Goal: Task Accomplishment & Management: Manage account settings

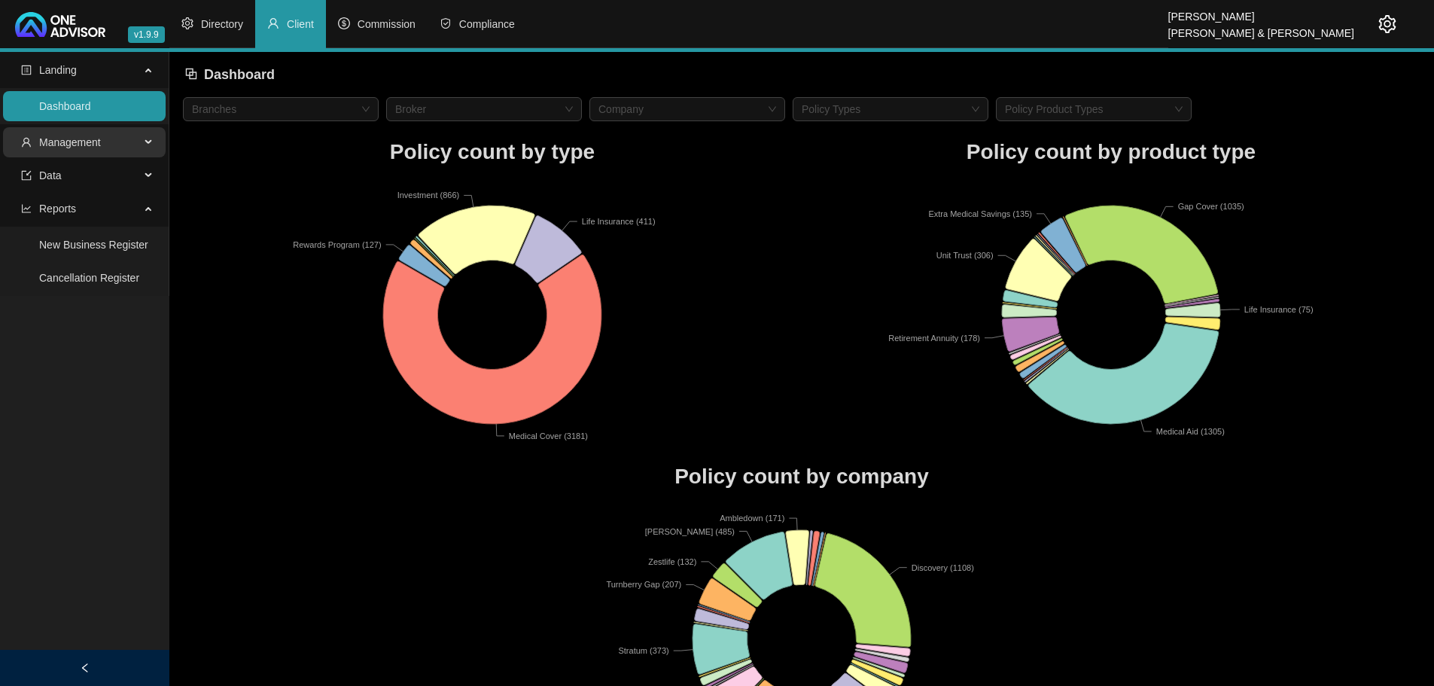
click at [136, 136] on span "Management" at bounding box center [80, 142] width 119 height 30
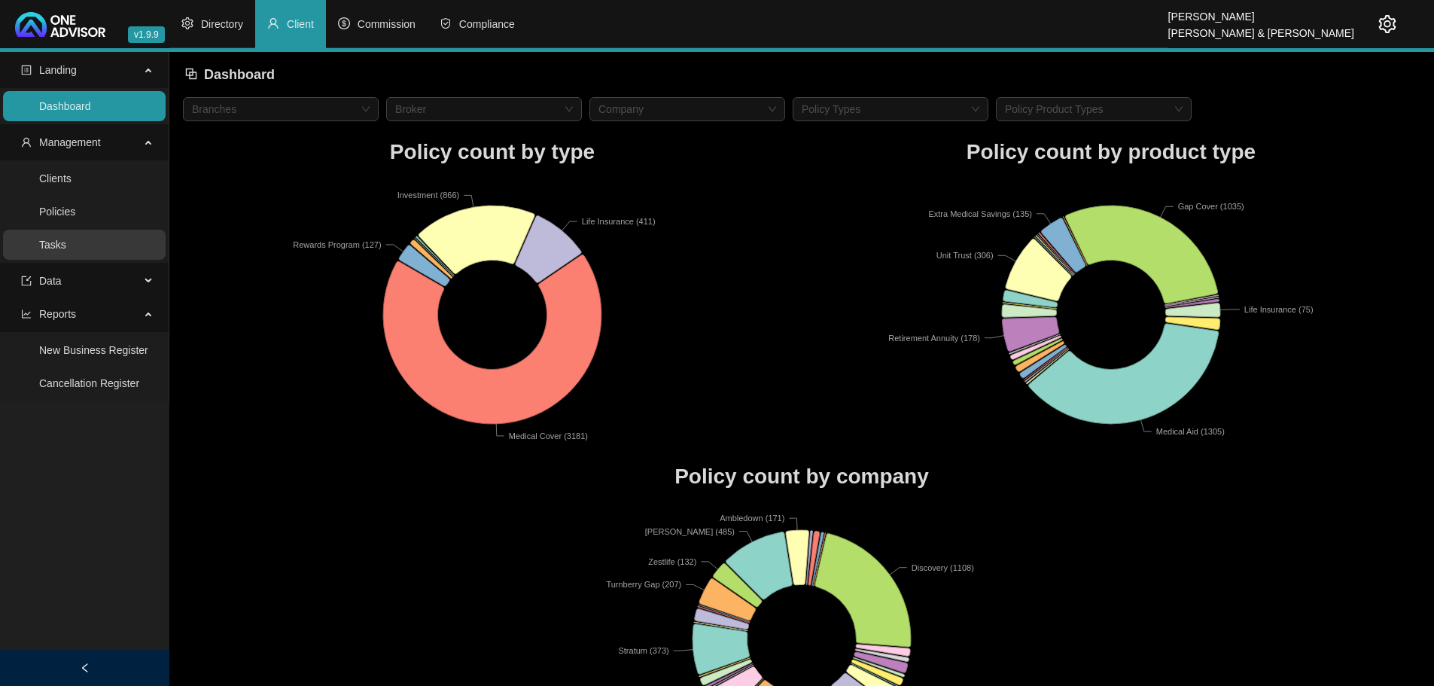
click at [66, 243] on link "Tasks" at bounding box center [52, 245] width 27 height 12
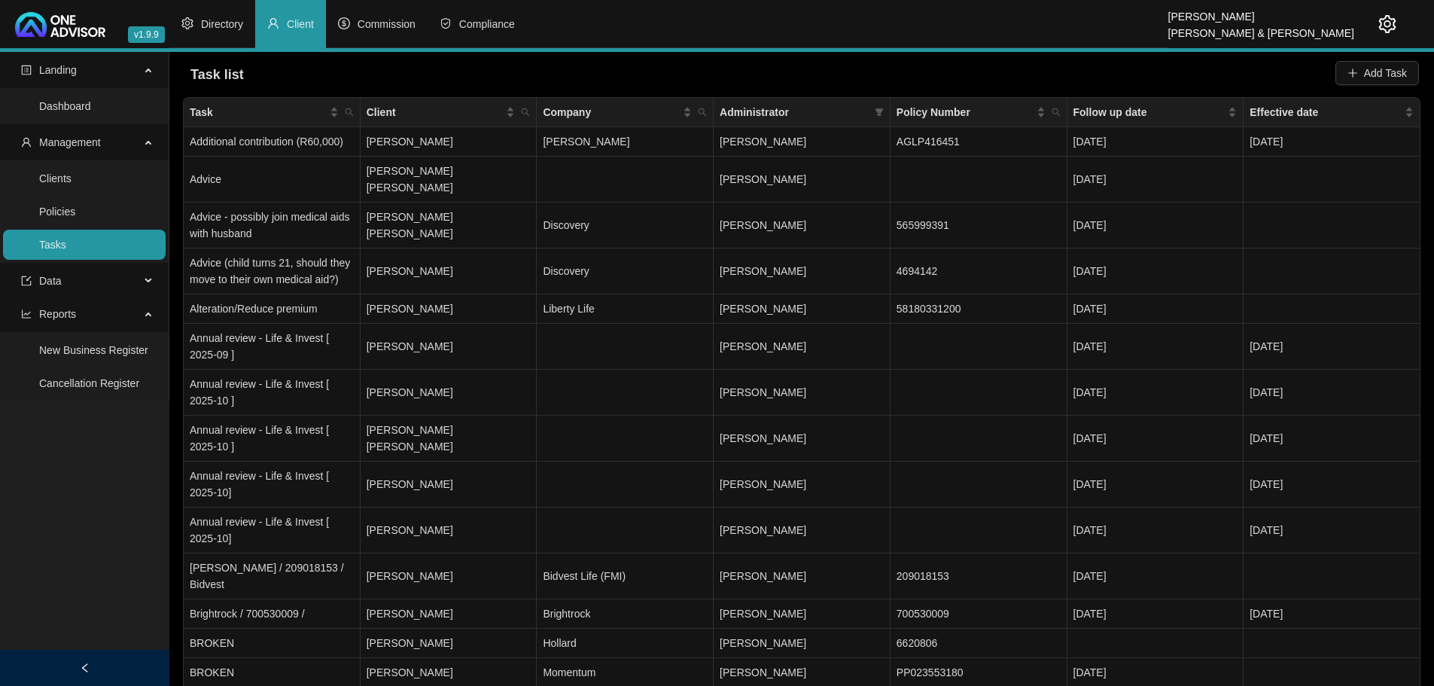
click at [1387, 23] on icon "setting" at bounding box center [1388, 24] width 18 height 18
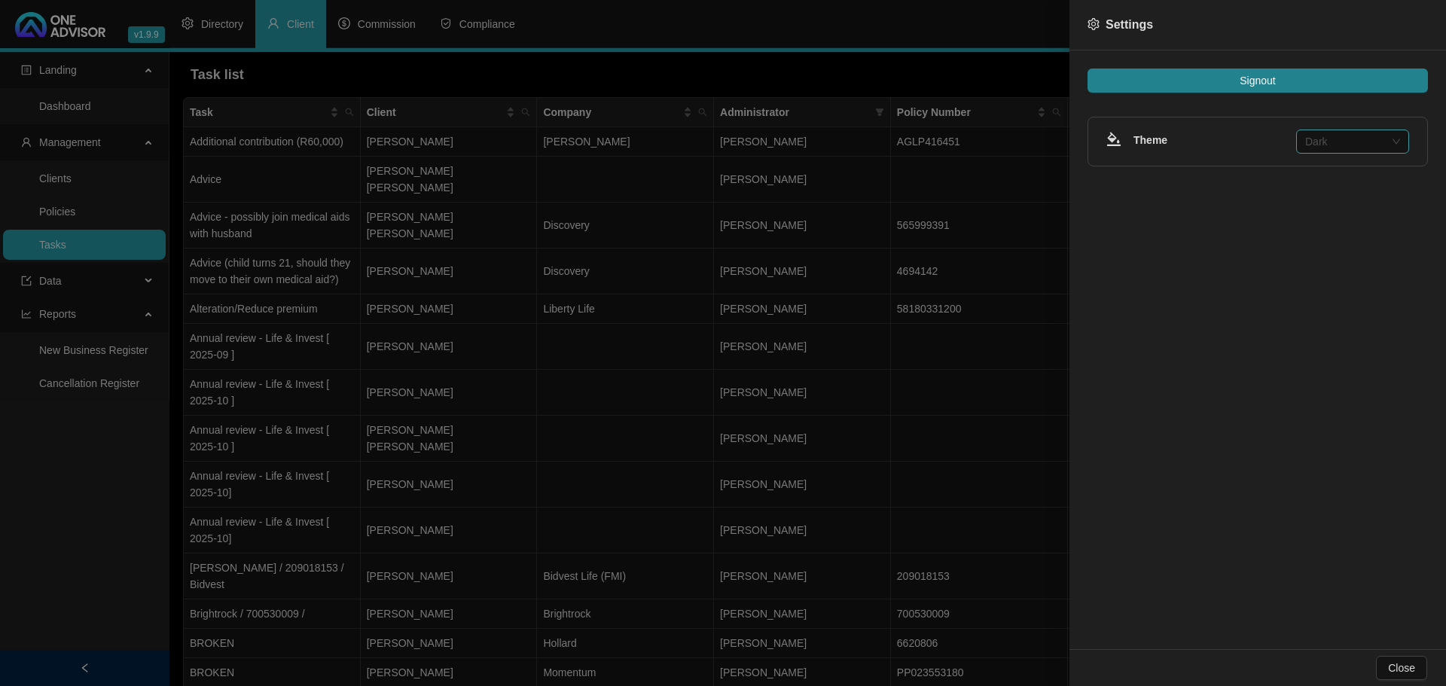
click at [1351, 138] on span "Dark" at bounding box center [1352, 141] width 95 height 23
click at [876, 75] on div at bounding box center [723, 343] width 1446 height 686
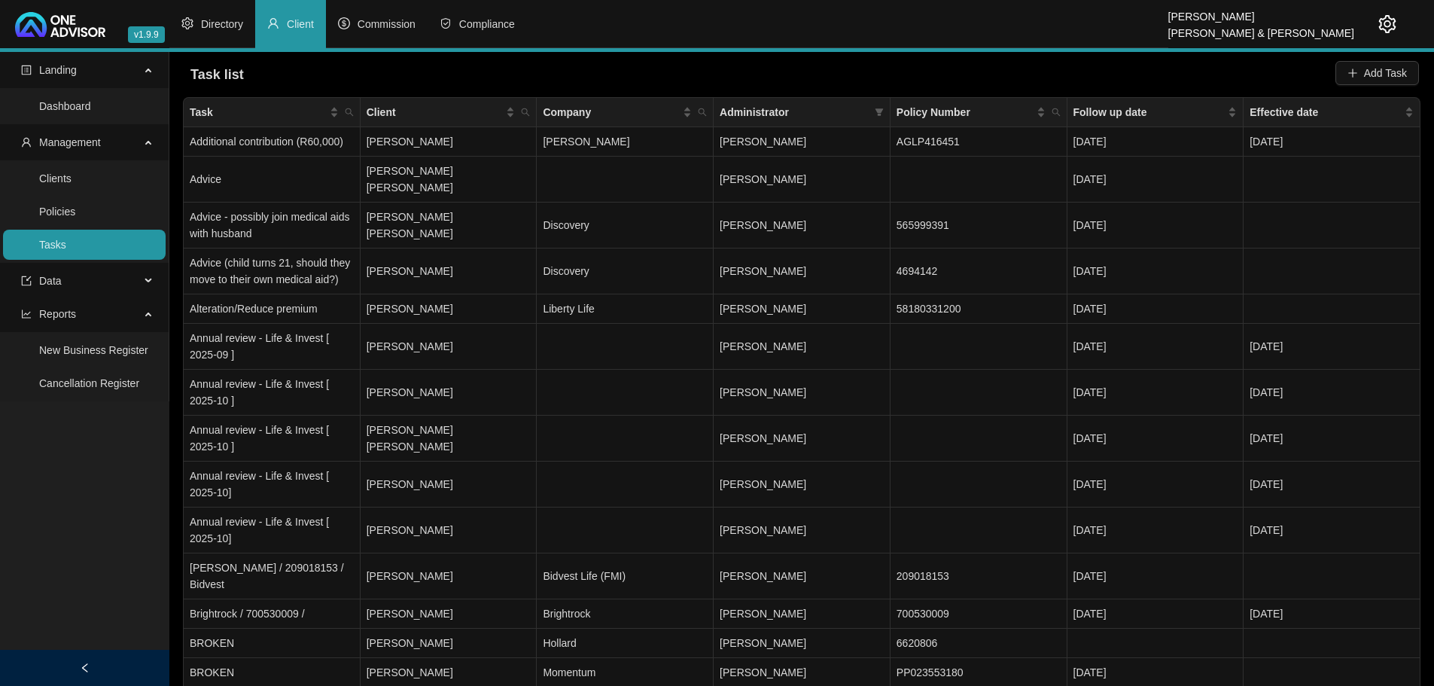
click at [57, 176] on link "Clients" at bounding box center [55, 178] width 32 height 12
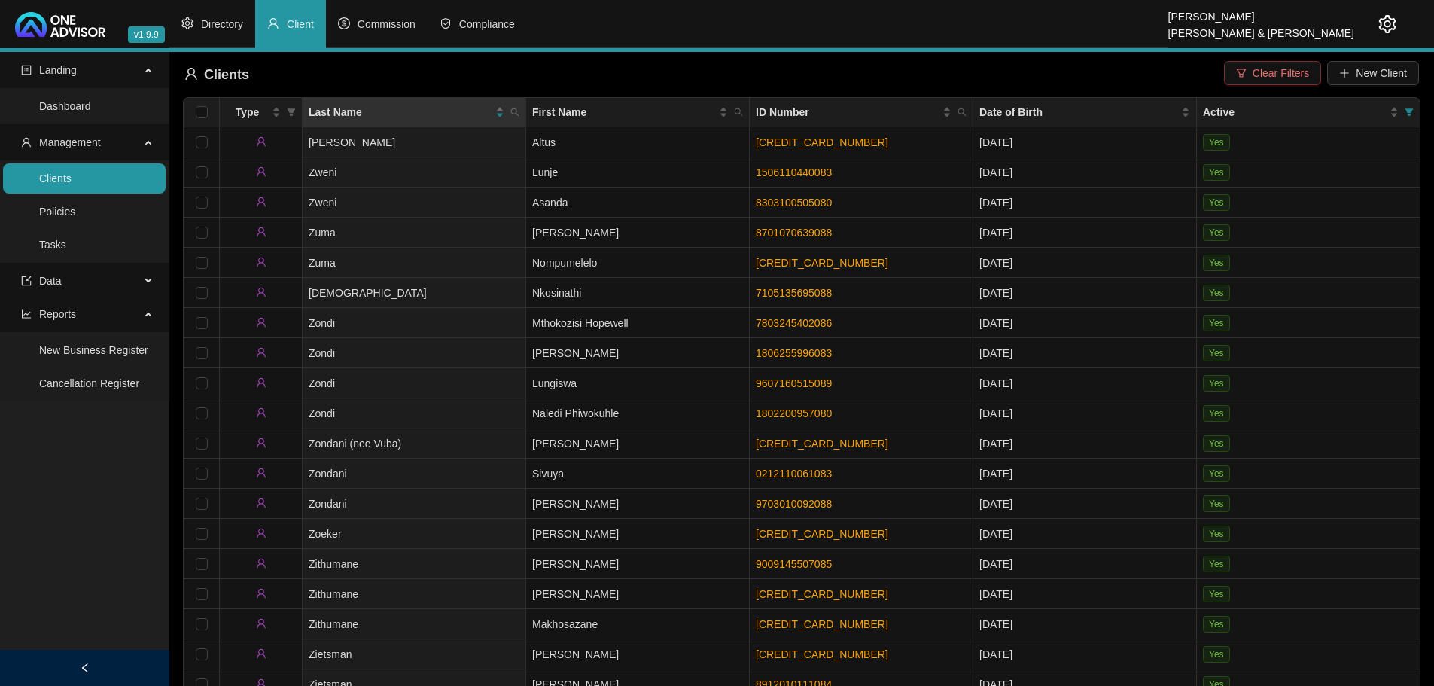
click at [1264, 72] on span "Clear Filters" at bounding box center [1281, 73] width 56 height 17
click at [965, 110] on icon "search" at bounding box center [962, 112] width 9 height 9
type input "7706185093"
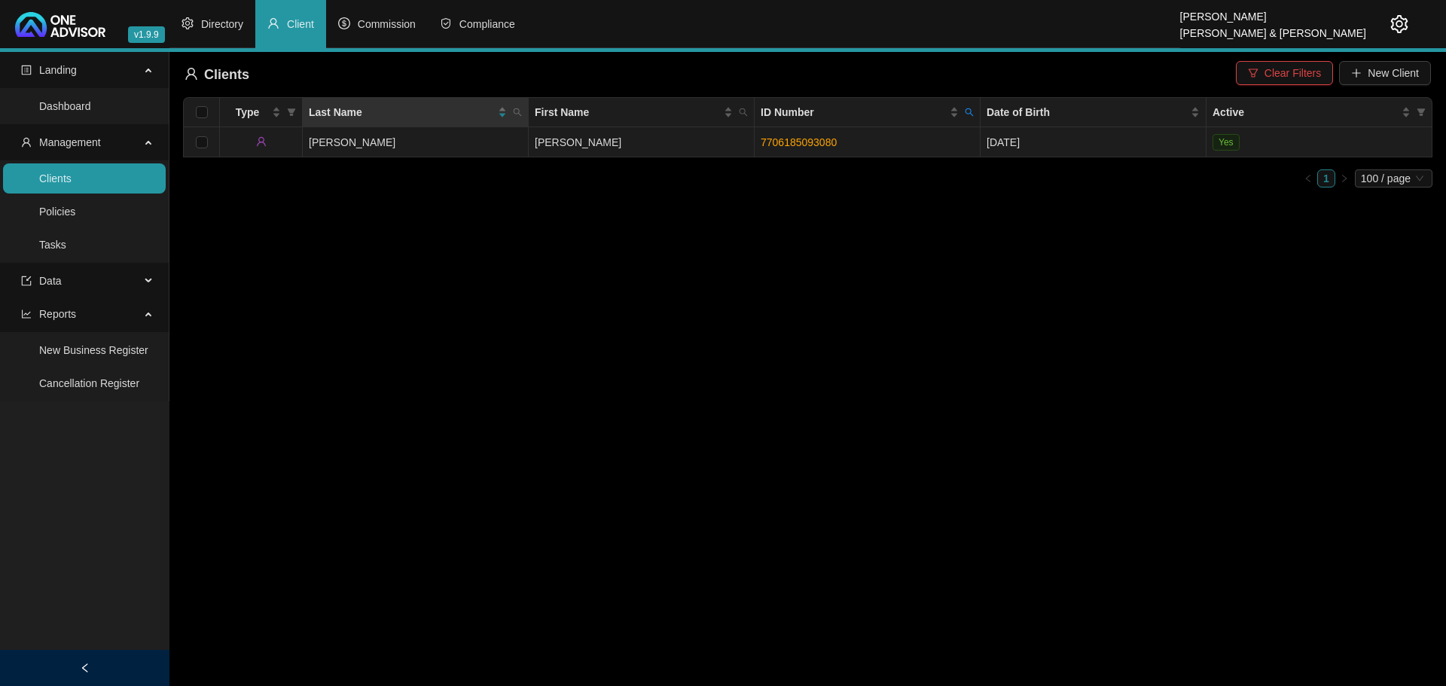
click at [694, 146] on td "[PERSON_NAME]" at bounding box center [642, 142] width 226 height 30
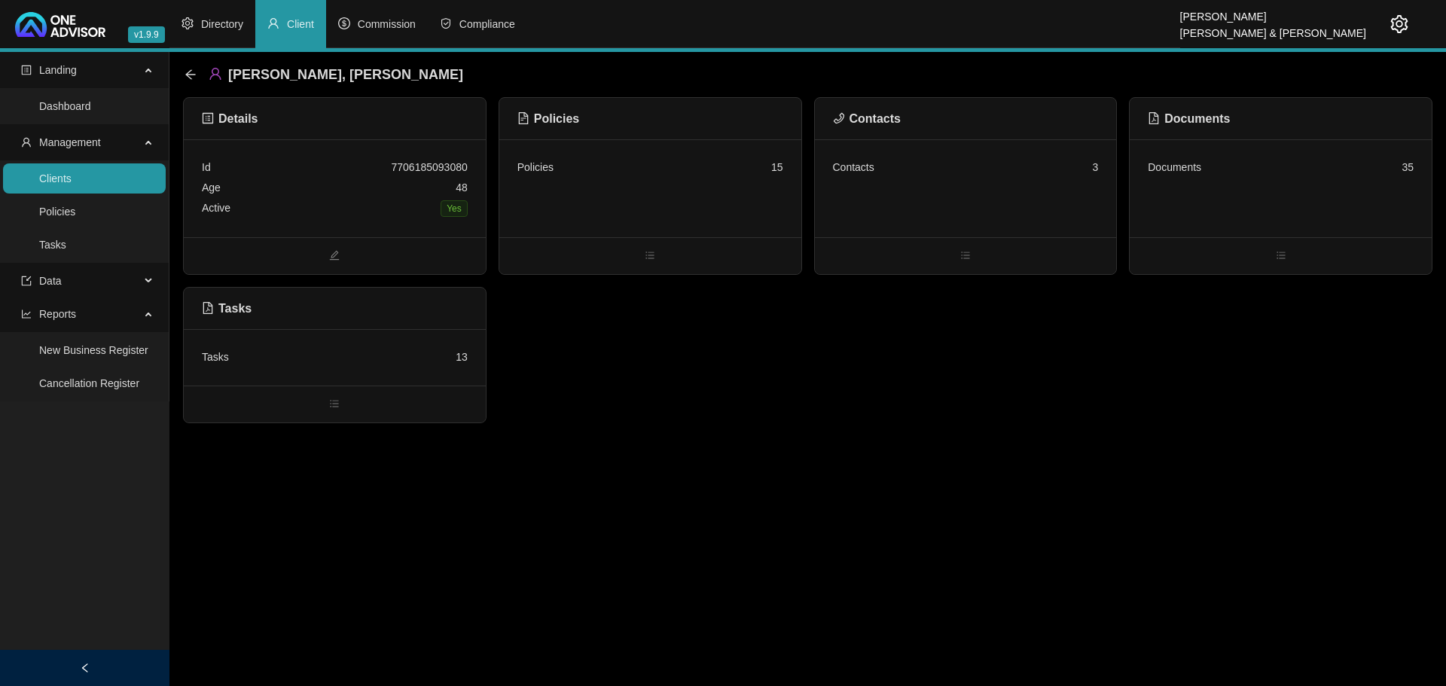
click at [319, 178] on div "Age [DEMOGRAPHIC_DATA]" at bounding box center [335, 188] width 266 height 20
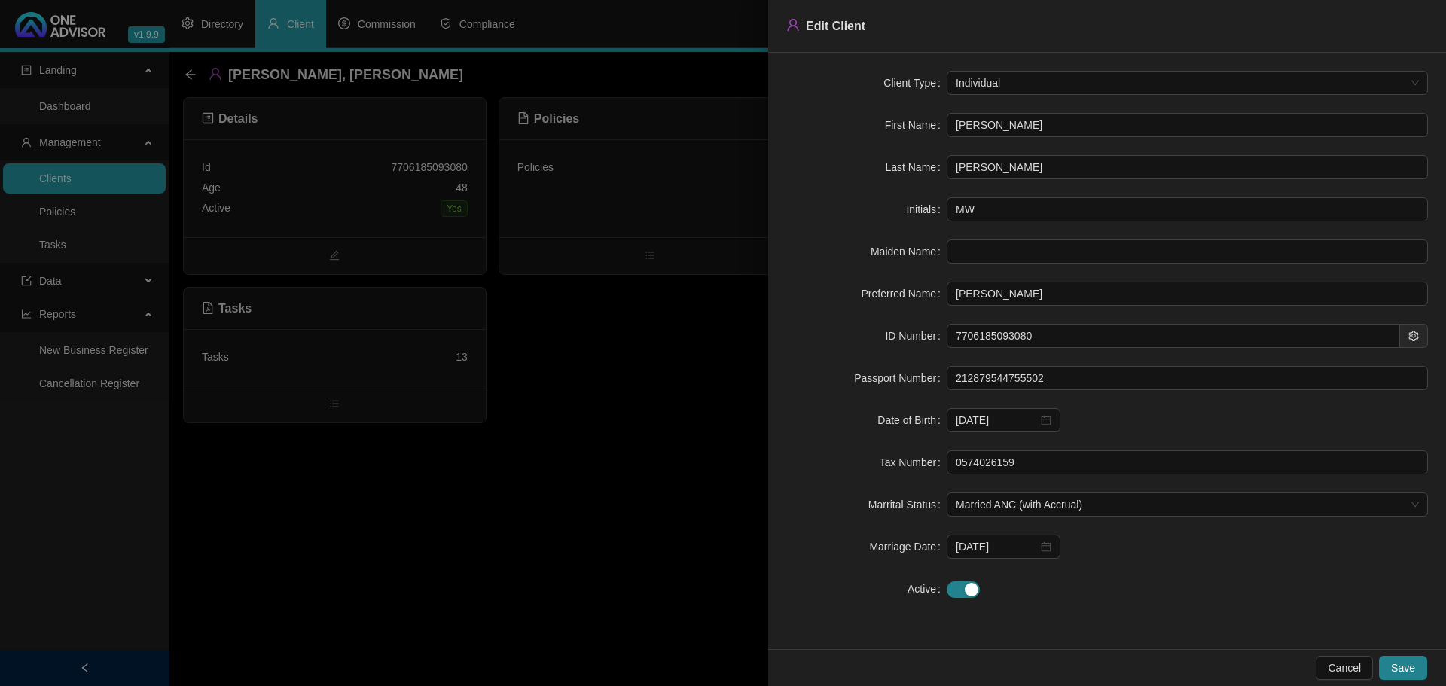
click at [653, 490] on div at bounding box center [723, 343] width 1446 height 686
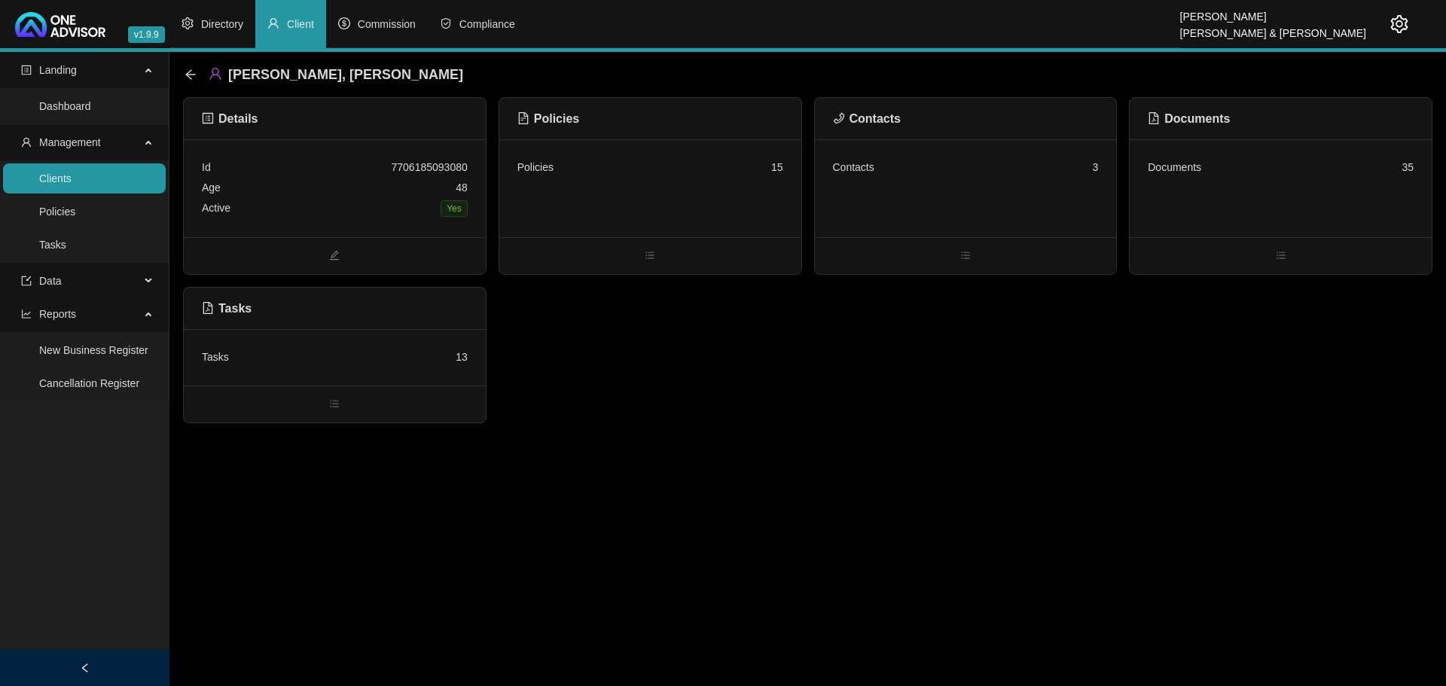
click at [1292, 184] on div "Documents 35" at bounding box center [1281, 188] width 302 height 98
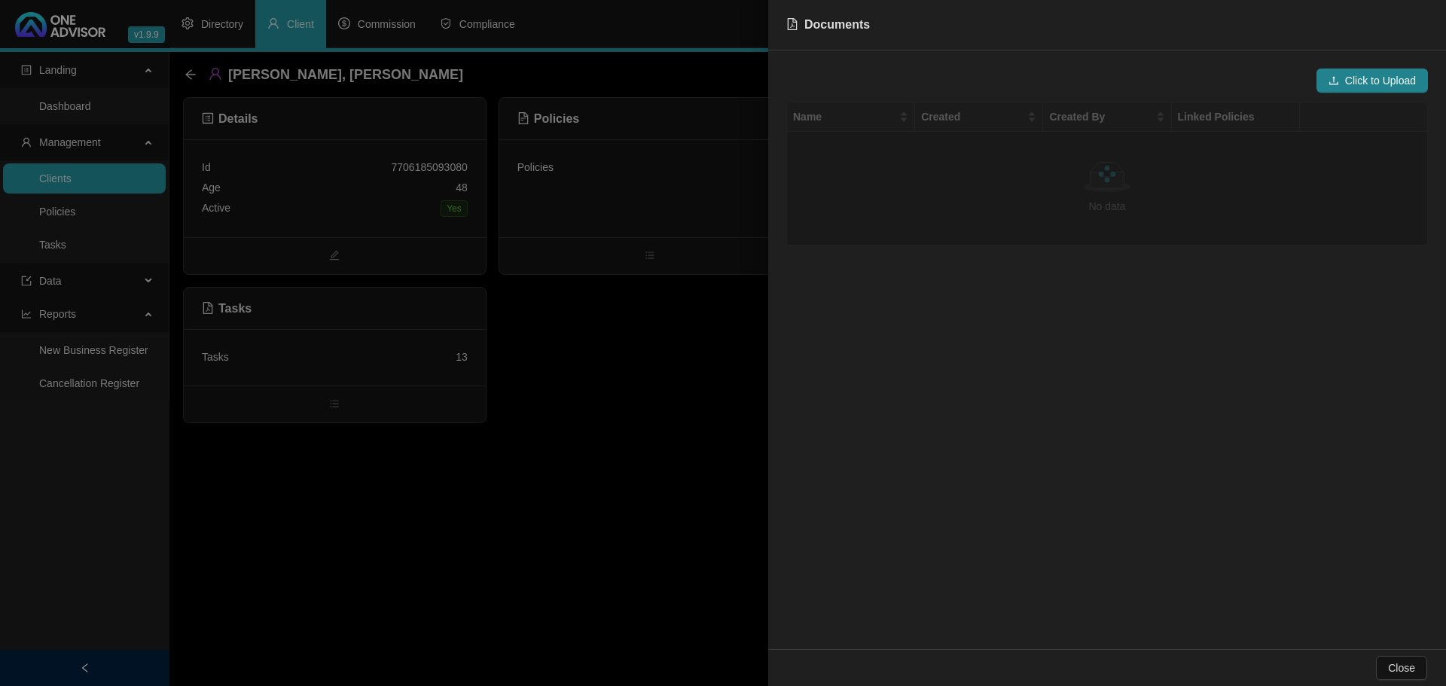
click at [606, 389] on div at bounding box center [723, 343] width 1446 height 686
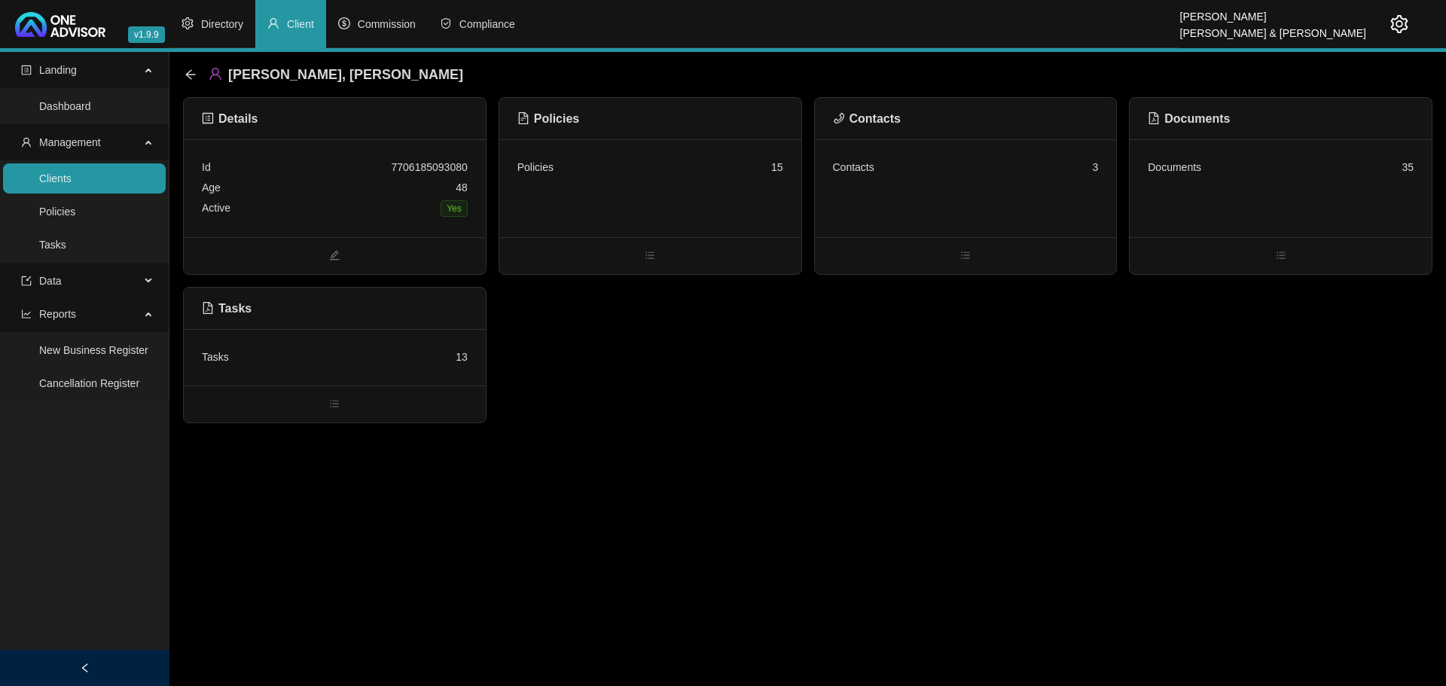
click at [666, 176] on div "Policies 15" at bounding box center [650, 167] width 266 height 20
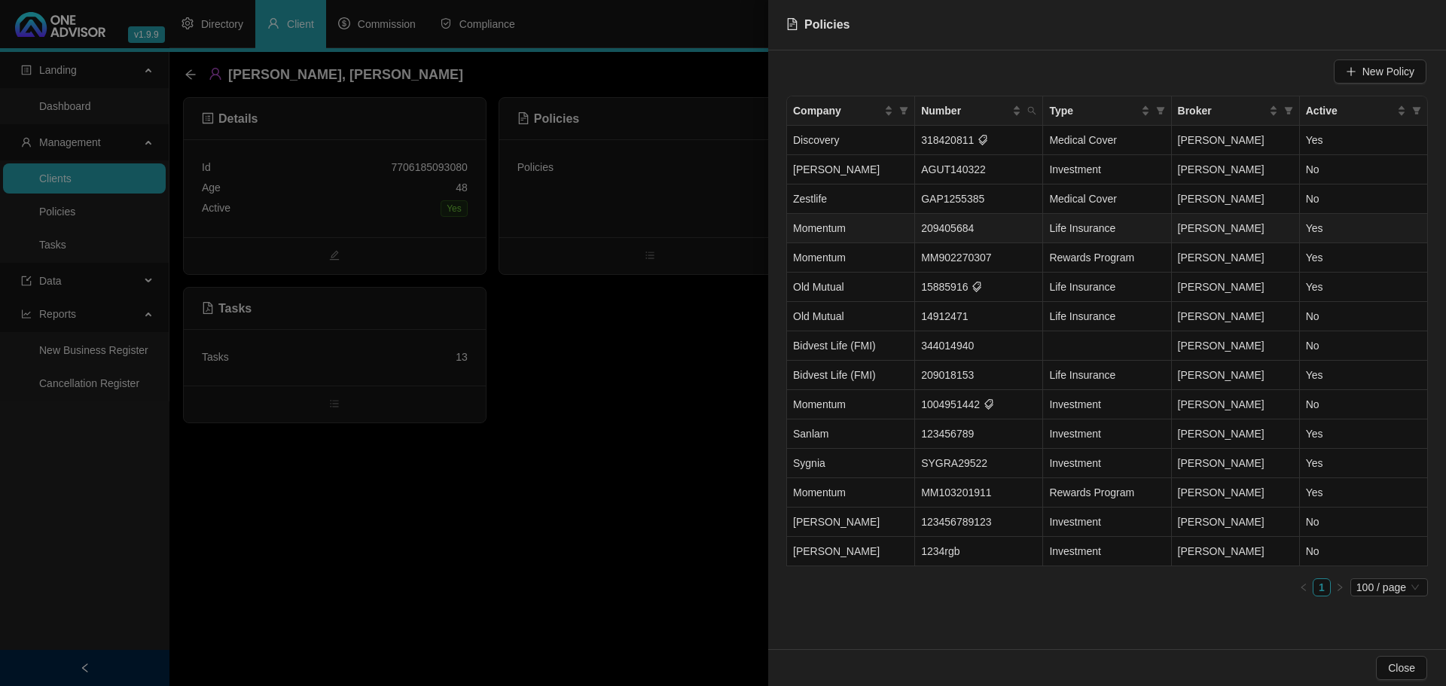
click at [871, 233] on td "Momentum" at bounding box center [851, 228] width 128 height 29
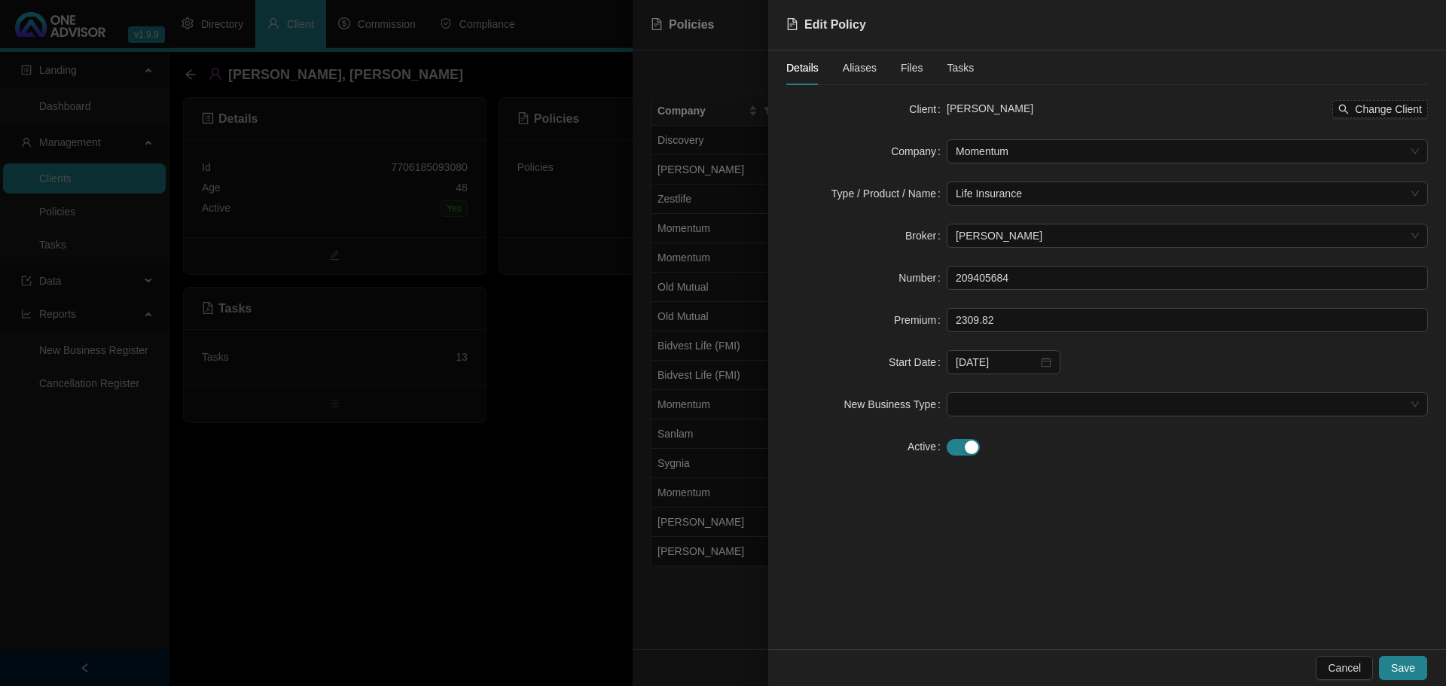
click at [958, 66] on span "Tasks" at bounding box center [960, 67] width 27 height 11
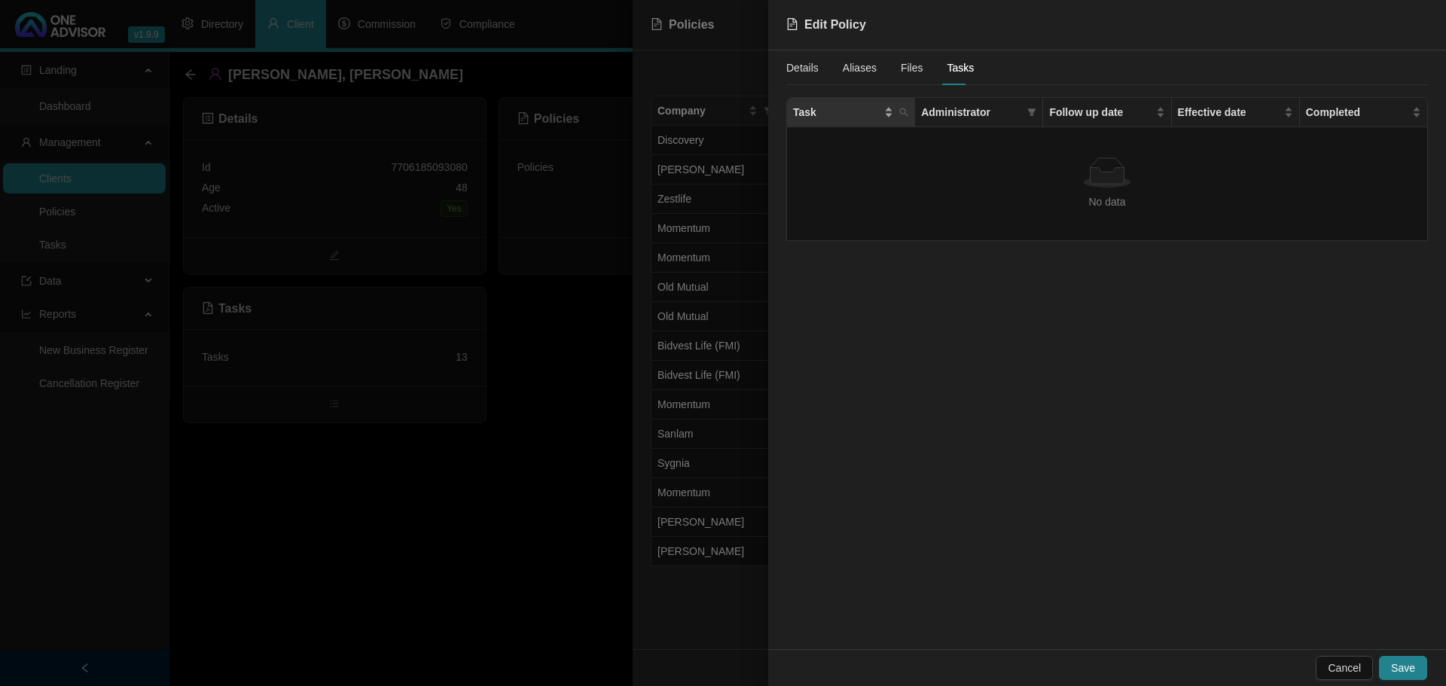
click at [852, 111] on span "Task" at bounding box center [837, 112] width 88 height 17
click at [853, 109] on span "Task" at bounding box center [837, 112] width 88 height 17
click at [910, 62] on span "Files" at bounding box center [912, 67] width 23 height 11
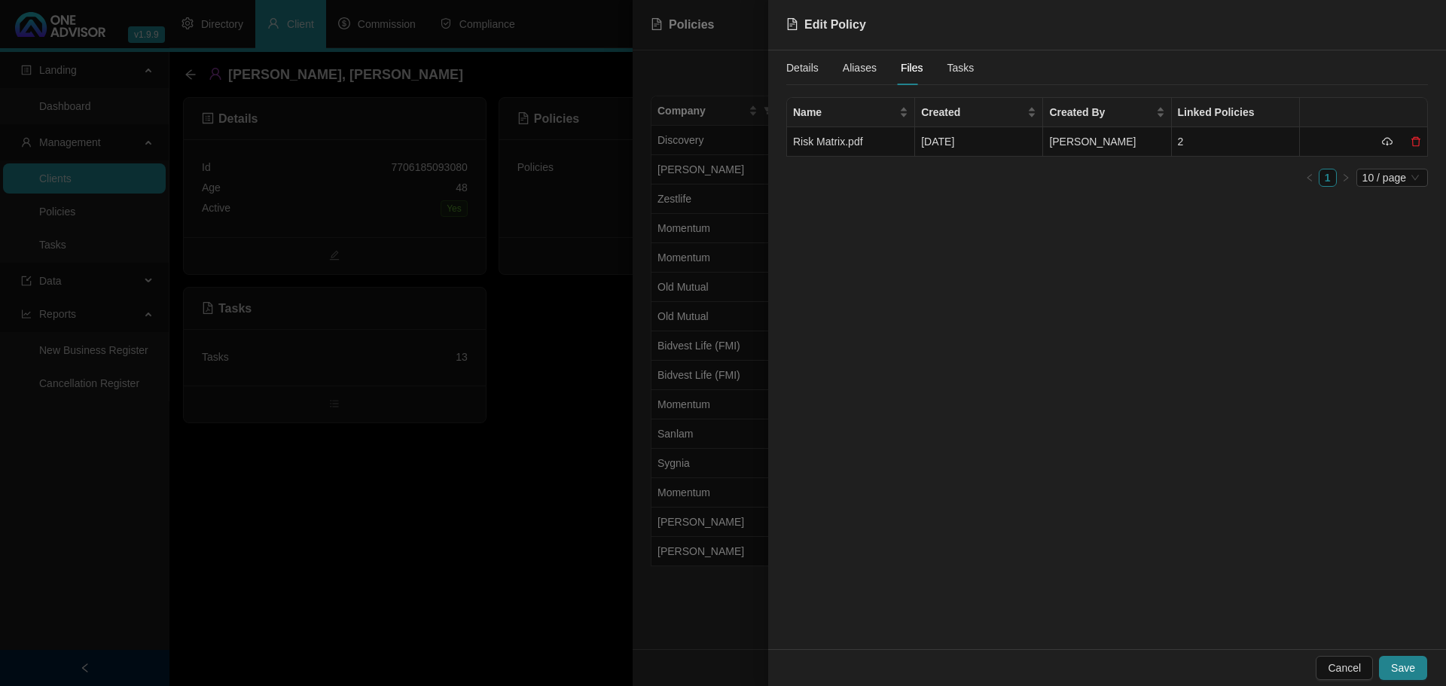
click at [811, 66] on span "Details" at bounding box center [802, 67] width 32 height 11
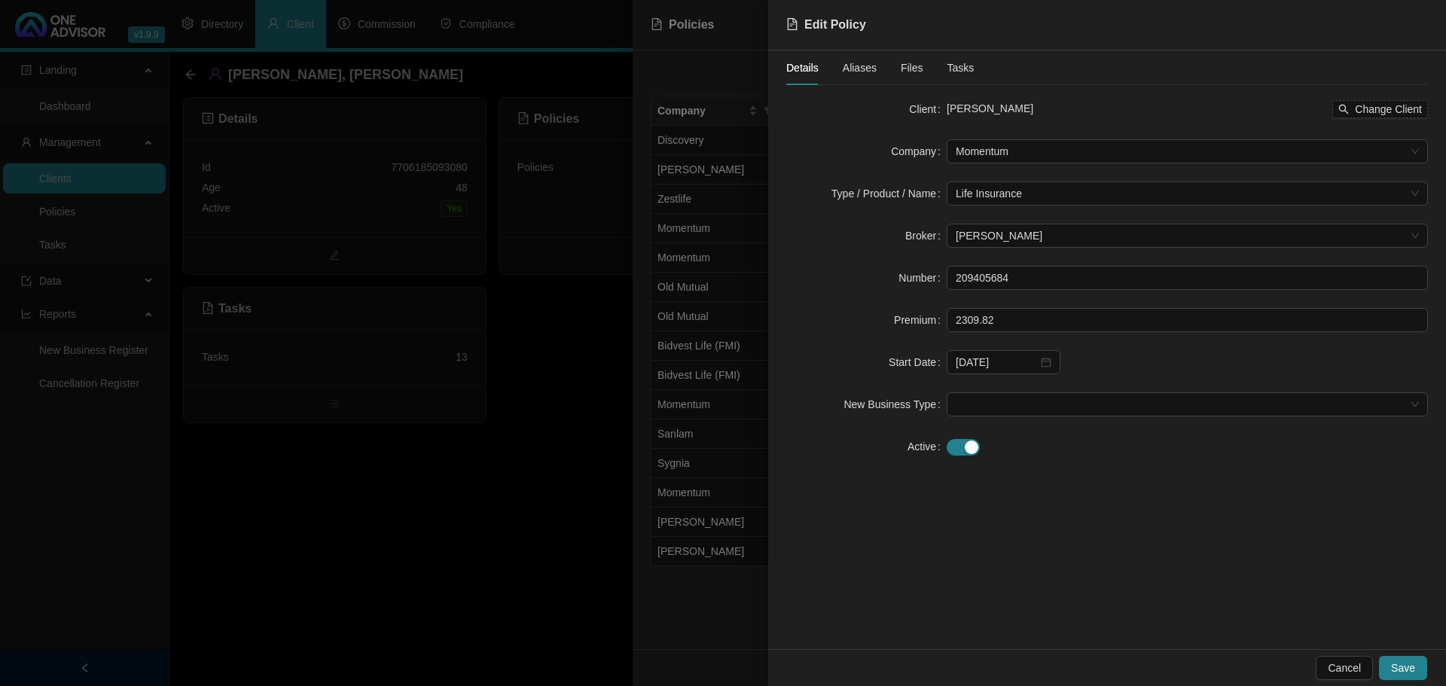
click at [715, 65] on div at bounding box center [723, 343] width 1446 height 686
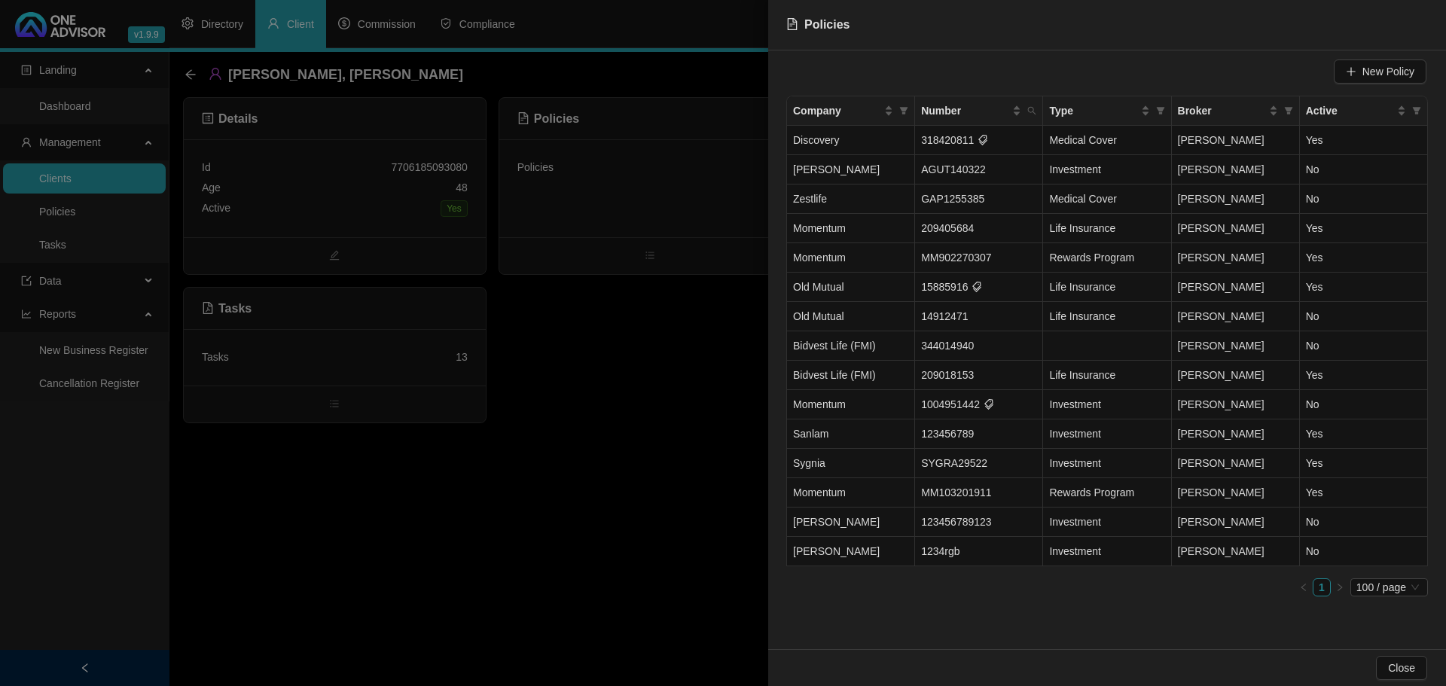
click at [535, 362] on div at bounding box center [723, 343] width 1446 height 686
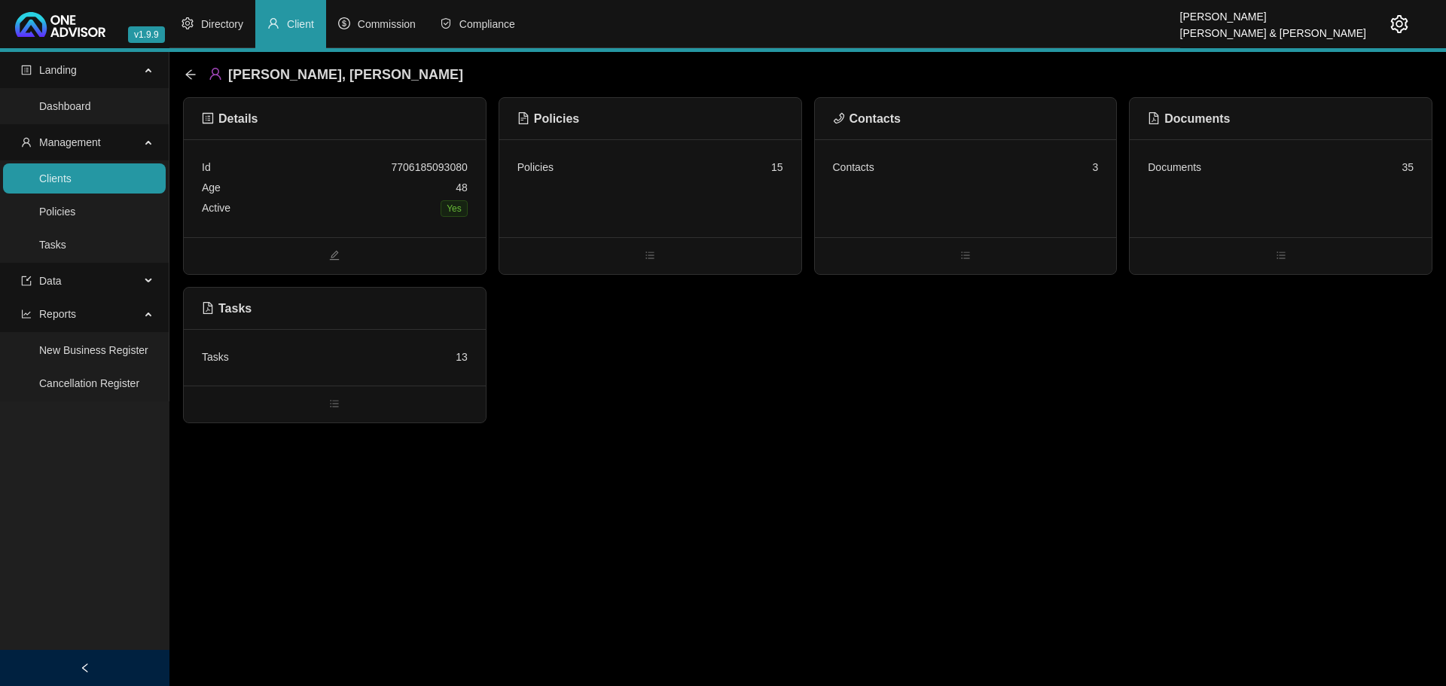
click at [1202, 186] on div "Documents 35" at bounding box center [1281, 188] width 302 height 98
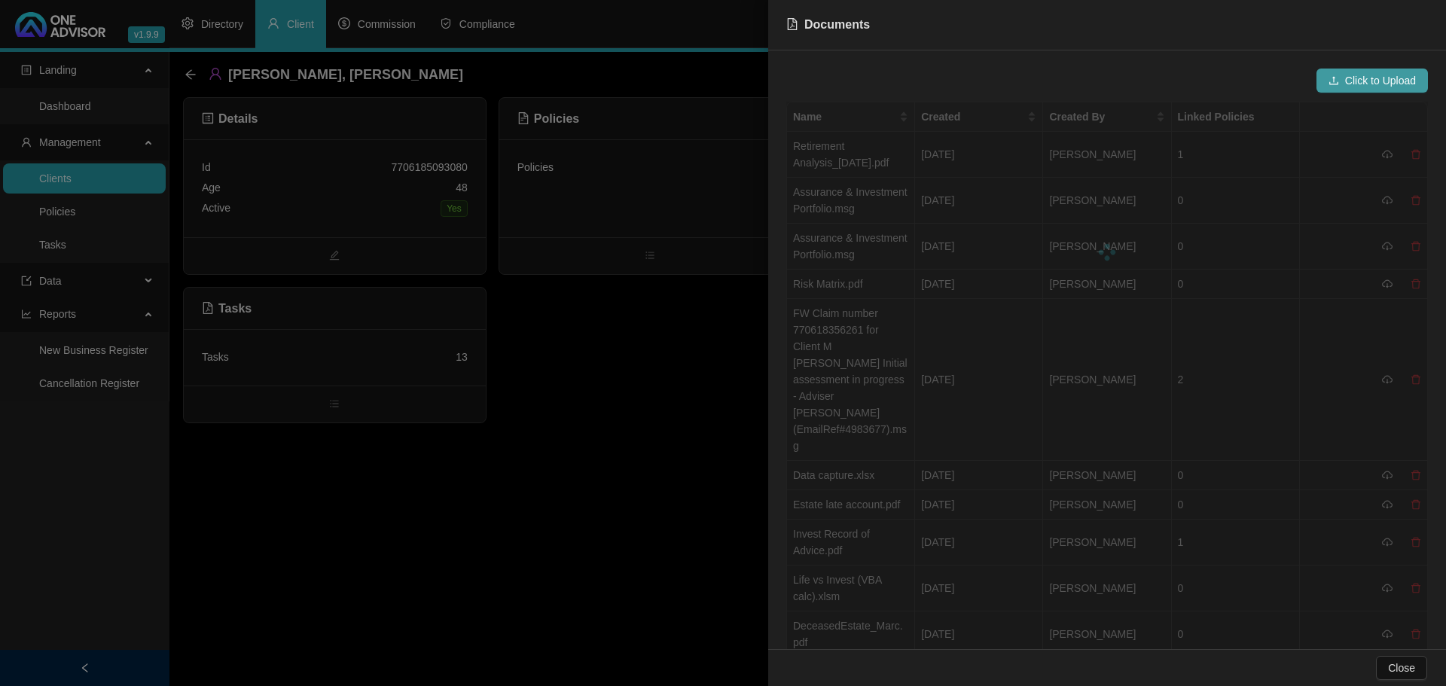
click at [1364, 81] on span "Click to Upload" at bounding box center [1380, 80] width 71 height 17
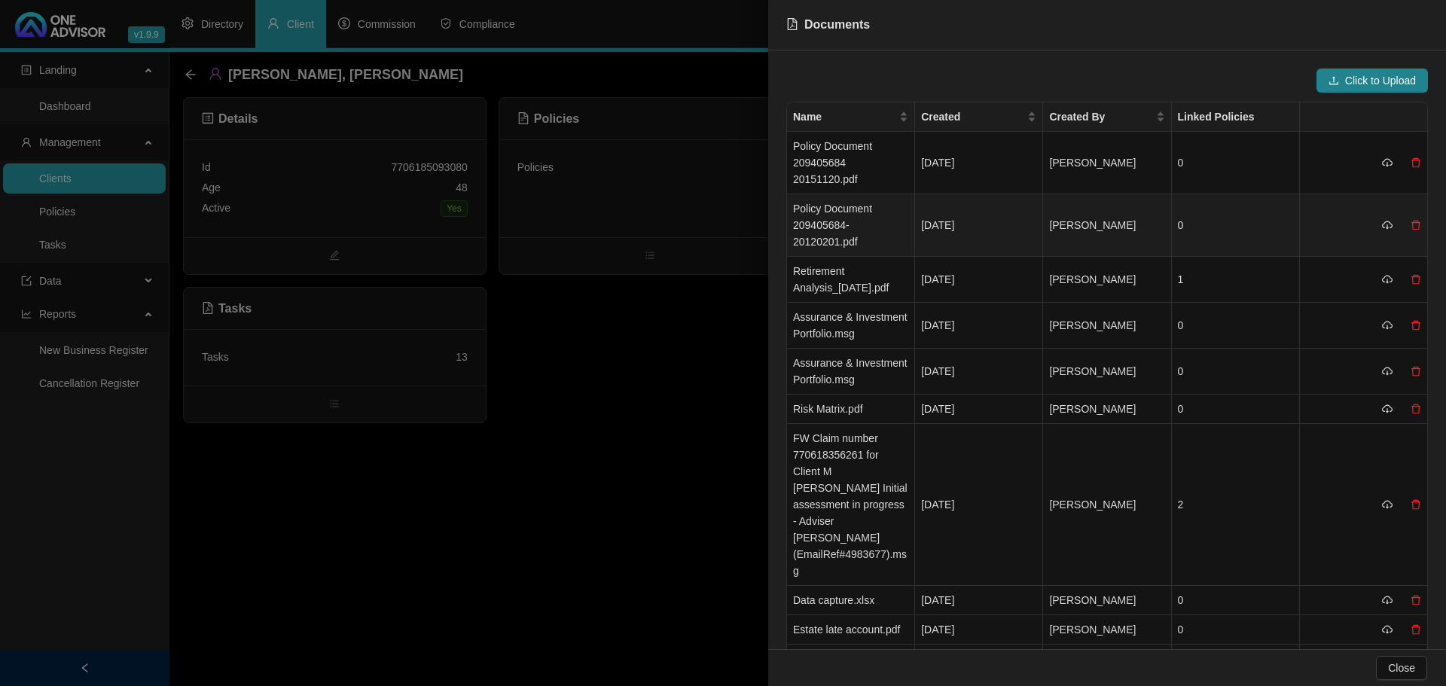
click at [862, 234] on td "Policy Document 209405684-20120201.pdf" at bounding box center [851, 225] width 128 height 62
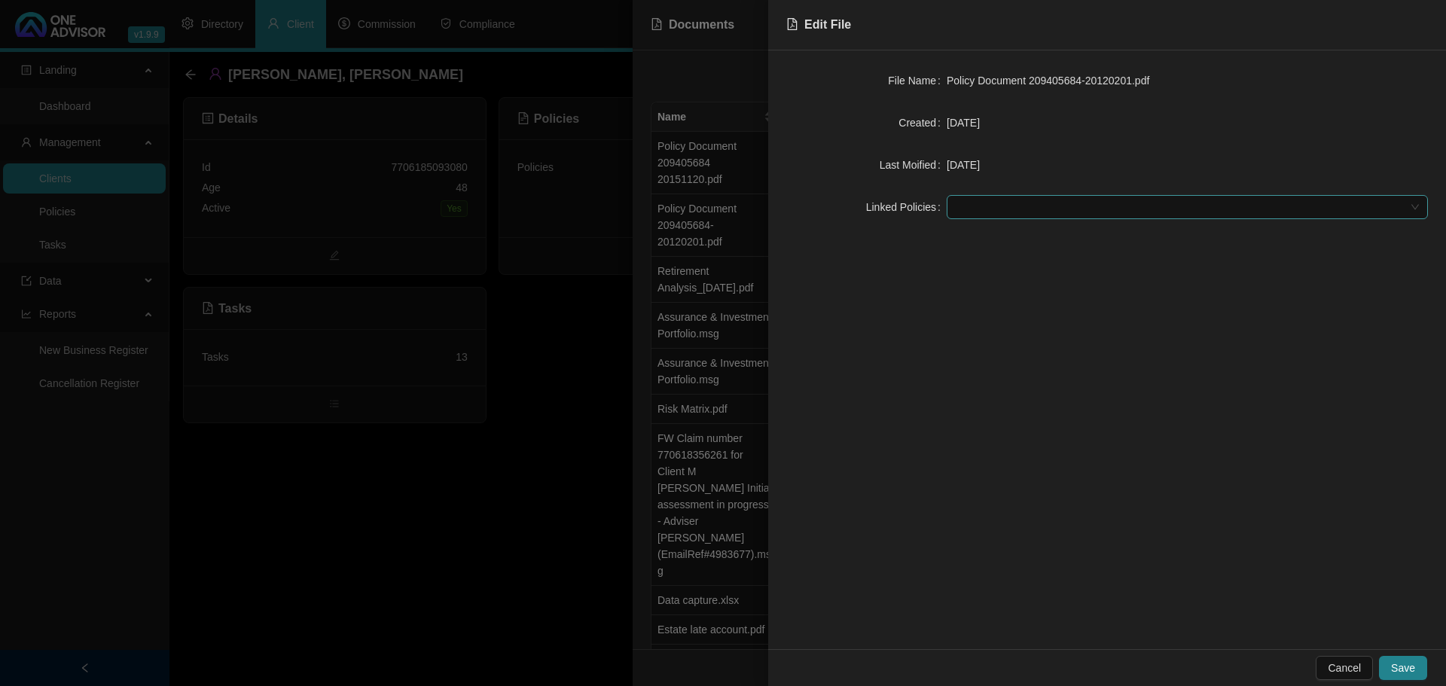
click at [972, 207] on div at bounding box center [1179, 207] width 459 height 11
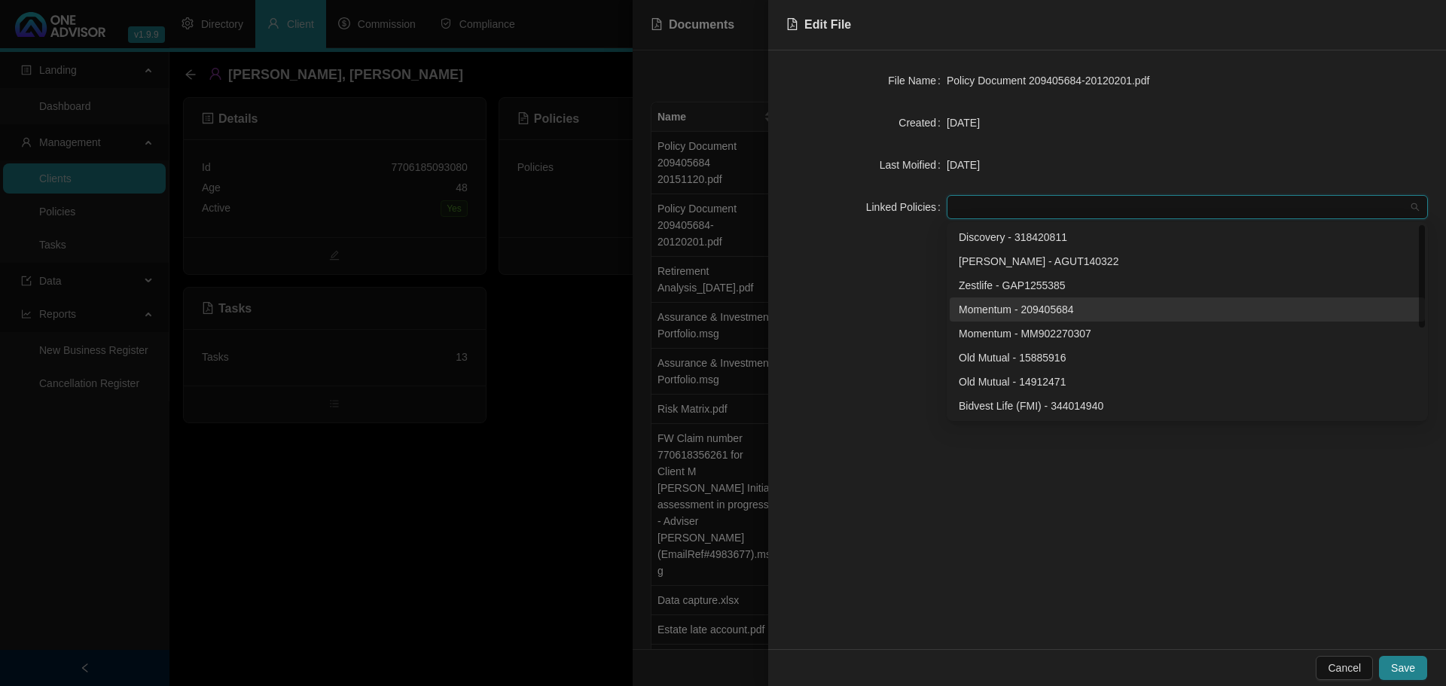
click at [1015, 304] on div "Momentum - 209405684" at bounding box center [1187, 309] width 457 height 17
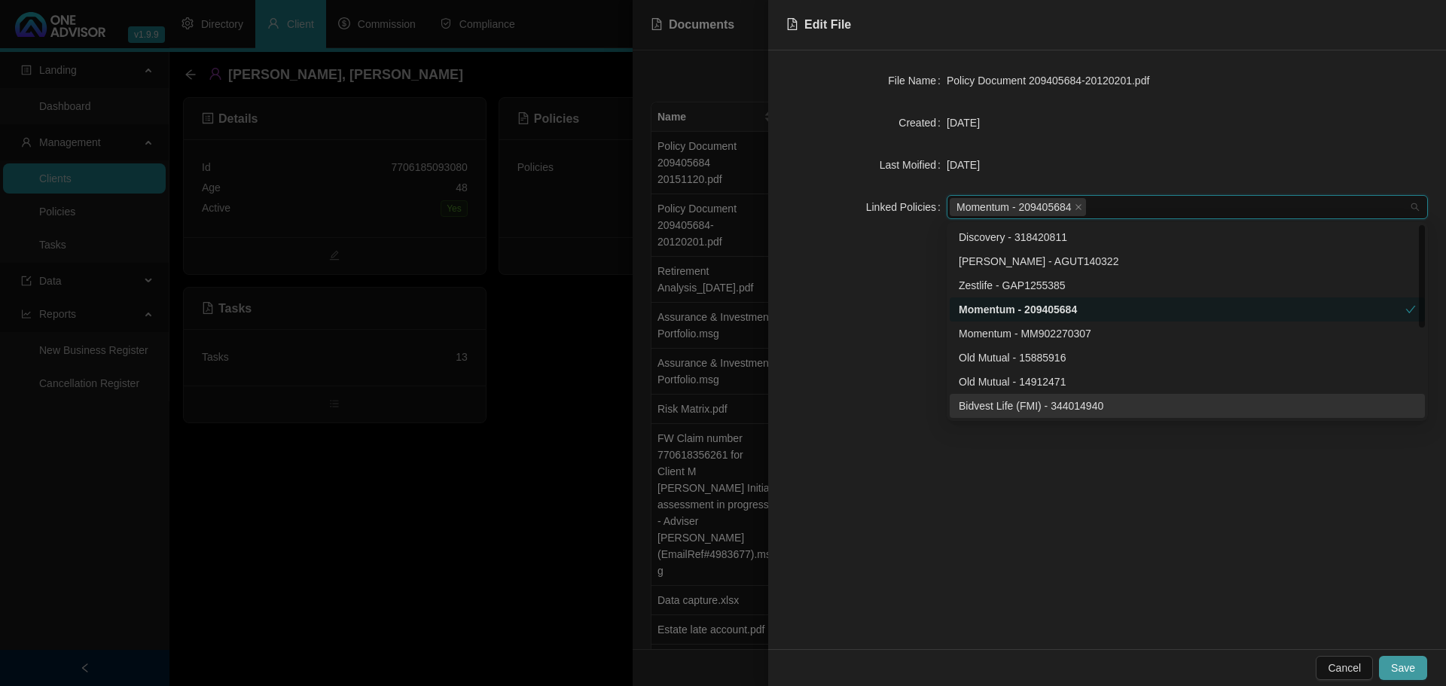
click at [1410, 665] on span "Save" at bounding box center [1403, 668] width 24 height 17
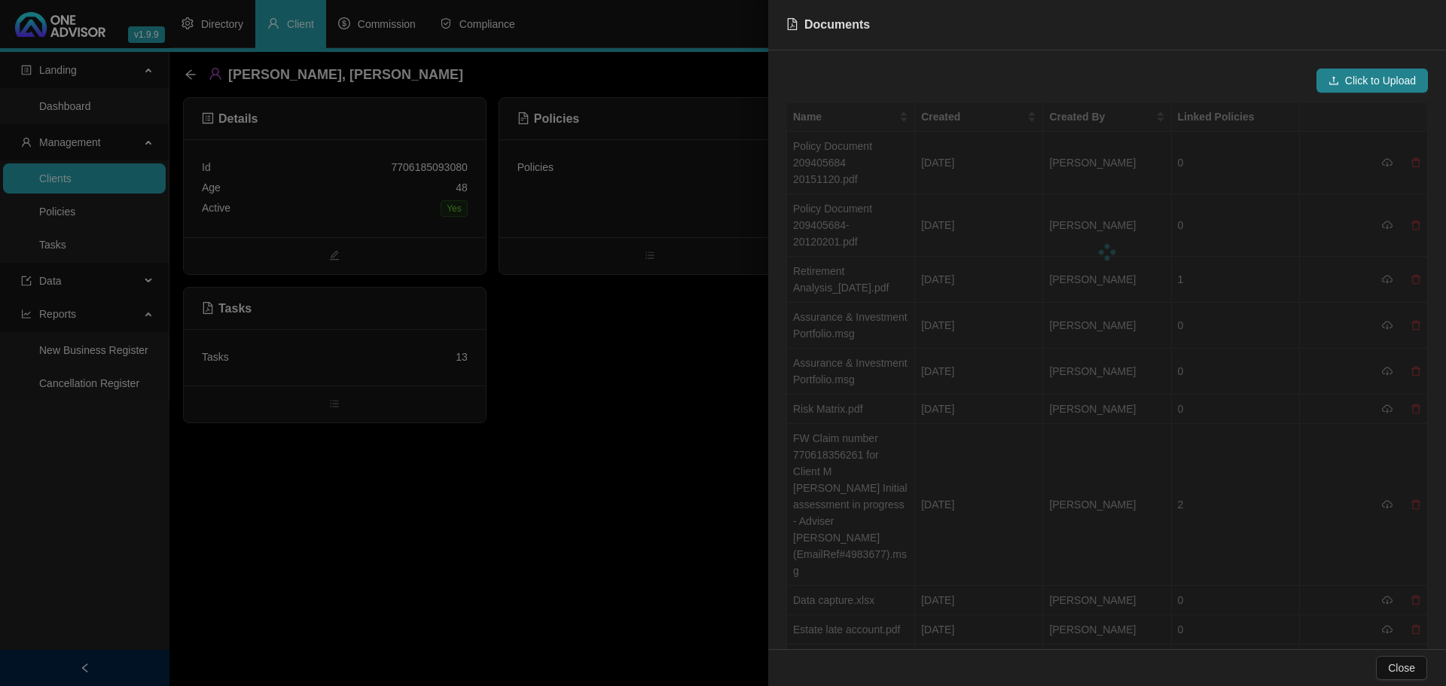
click at [864, 160] on div at bounding box center [1107, 252] width 642 height 301
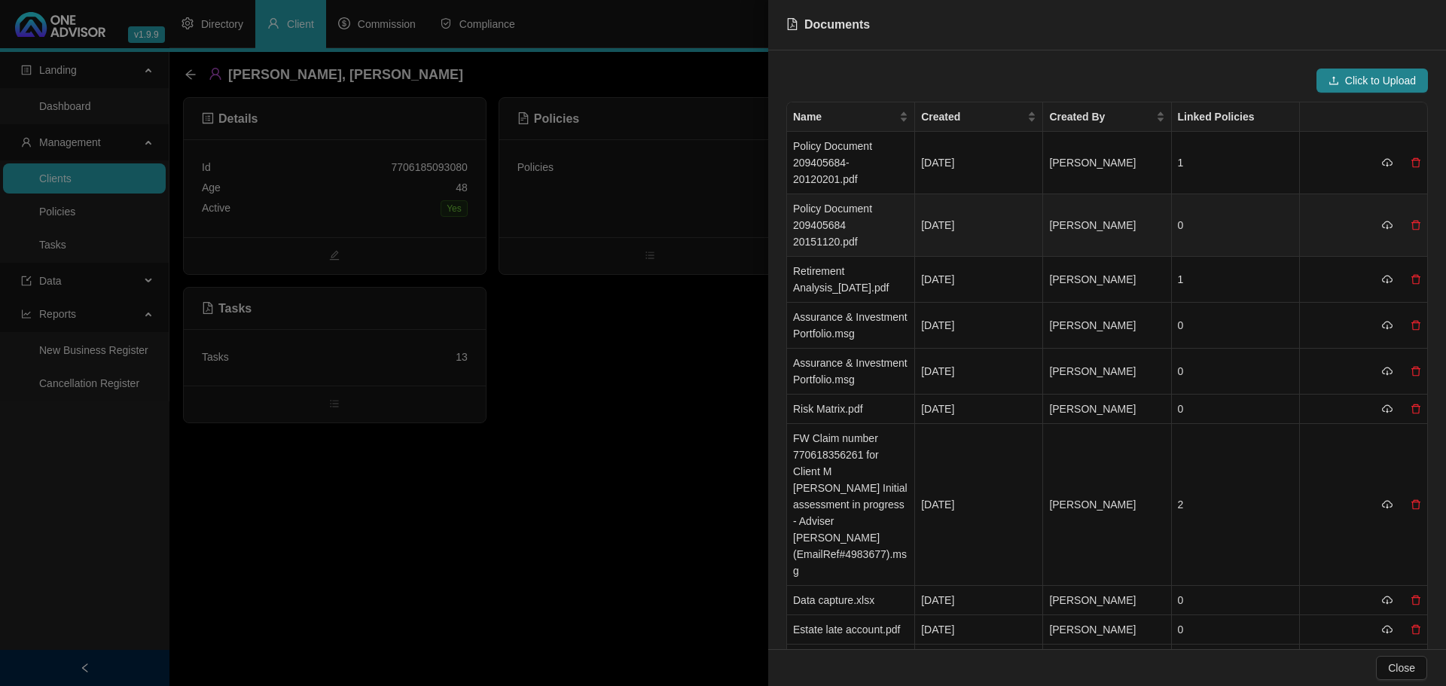
click at [864, 224] on td "Policy Document 209405684 20151120.pdf" at bounding box center [851, 225] width 128 height 62
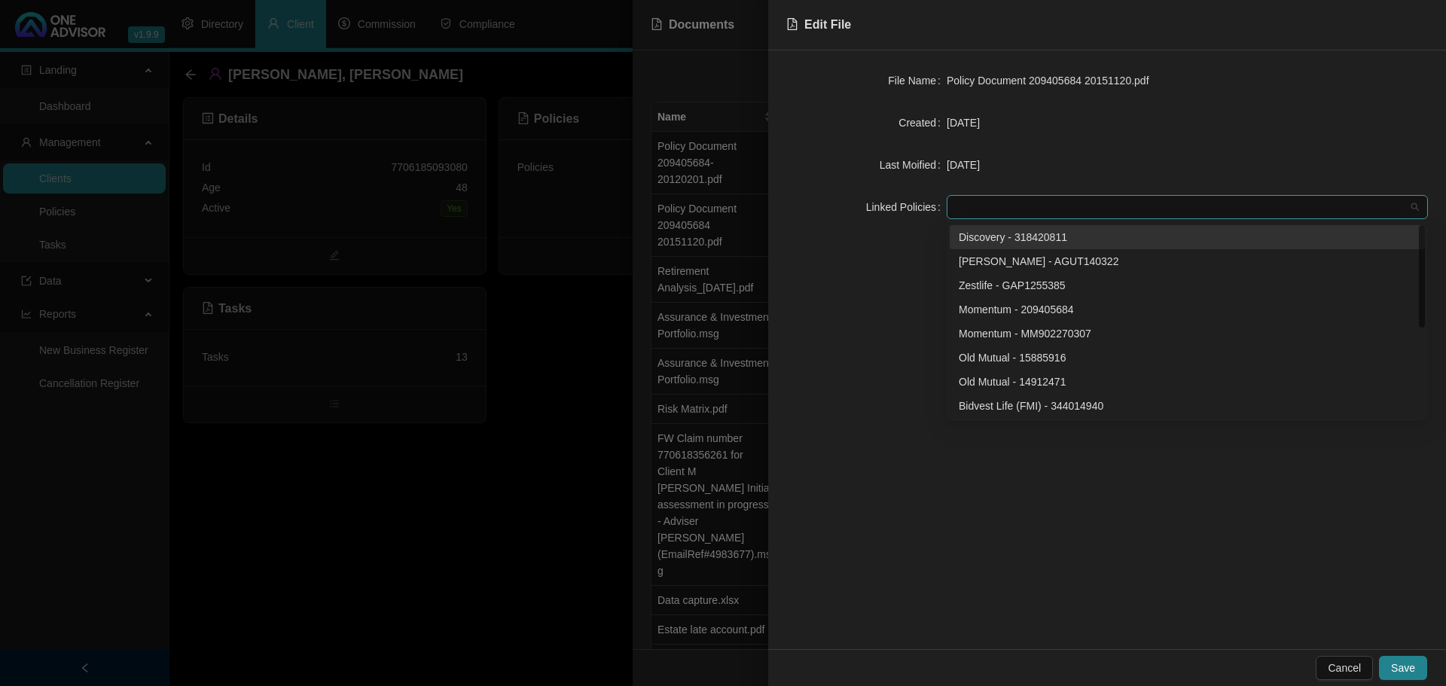
click at [972, 213] on div at bounding box center [1187, 207] width 481 height 24
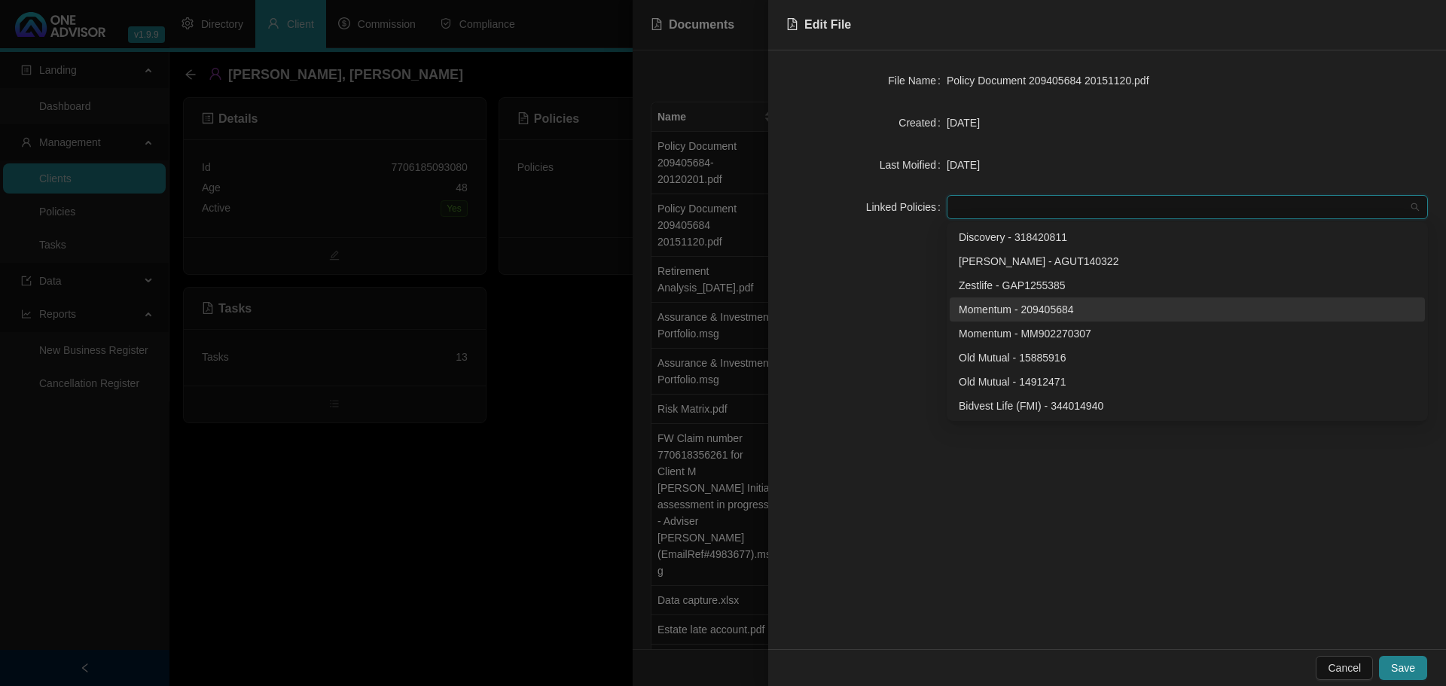
click at [1017, 309] on div "Momentum - 209405684" at bounding box center [1187, 309] width 457 height 17
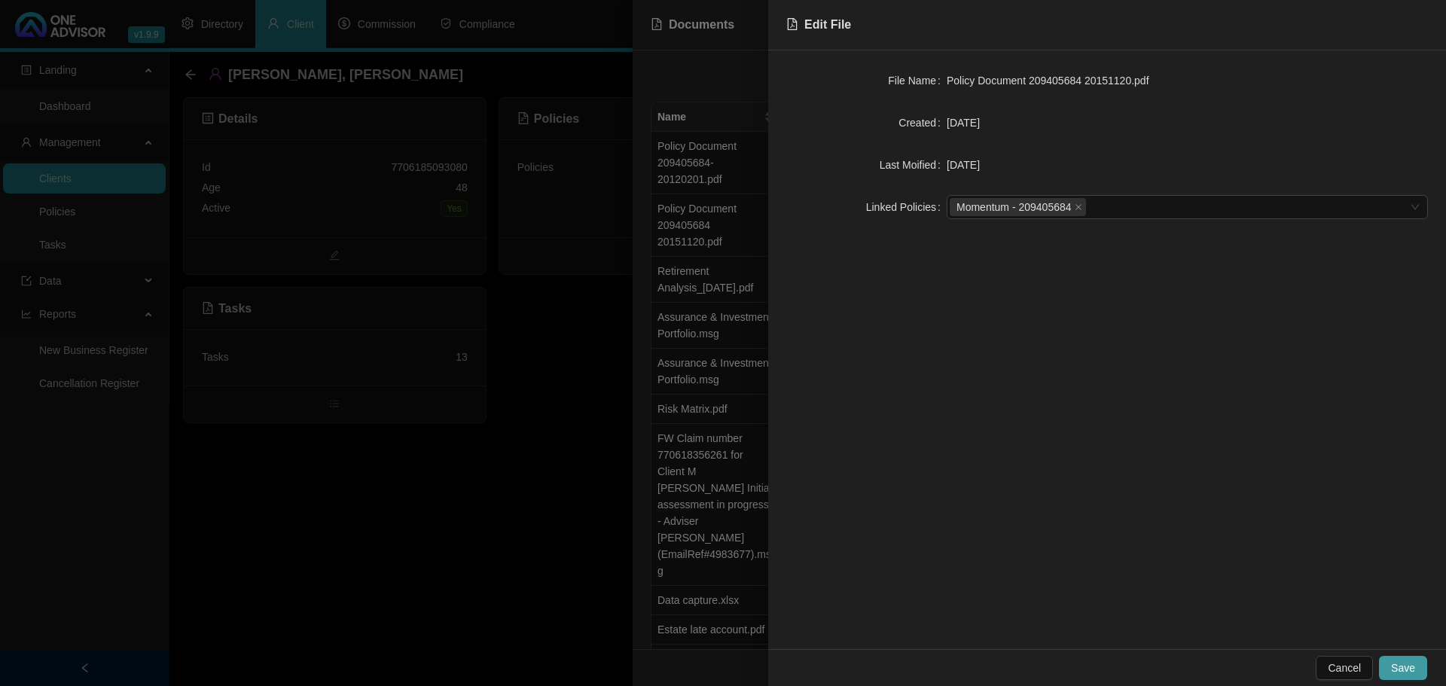
click at [1405, 668] on span "Save" at bounding box center [1403, 668] width 24 height 17
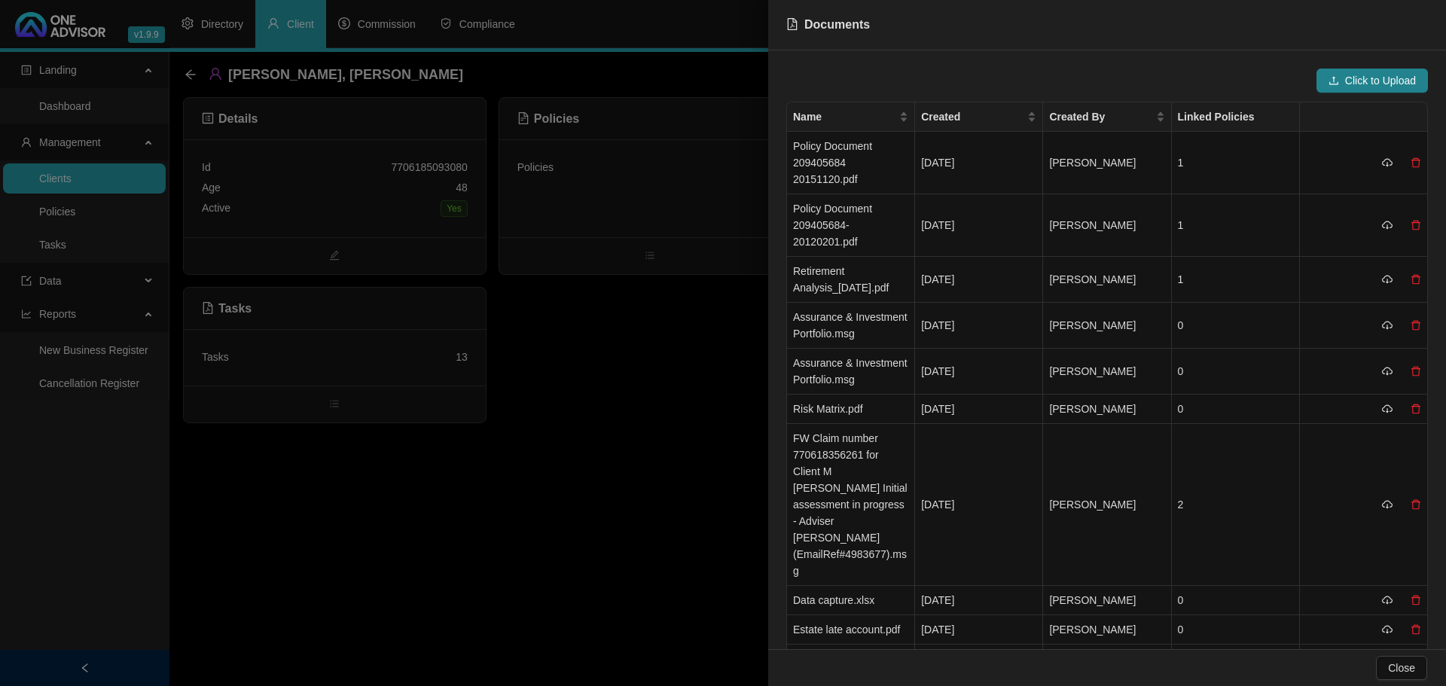
click at [654, 399] on div at bounding box center [723, 343] width 1446 height 686
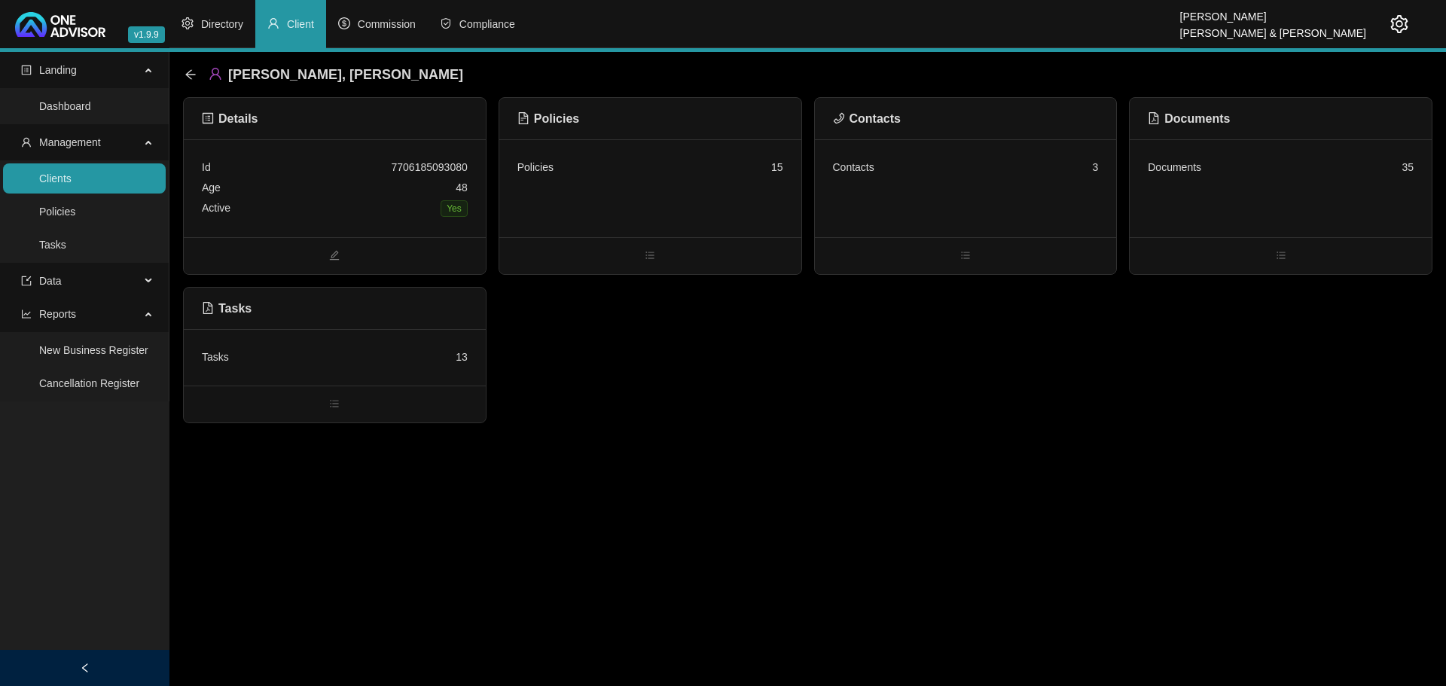
click at [614, 171] on div "Policies 15" at bounding box center [650, 167] width 266 height 20
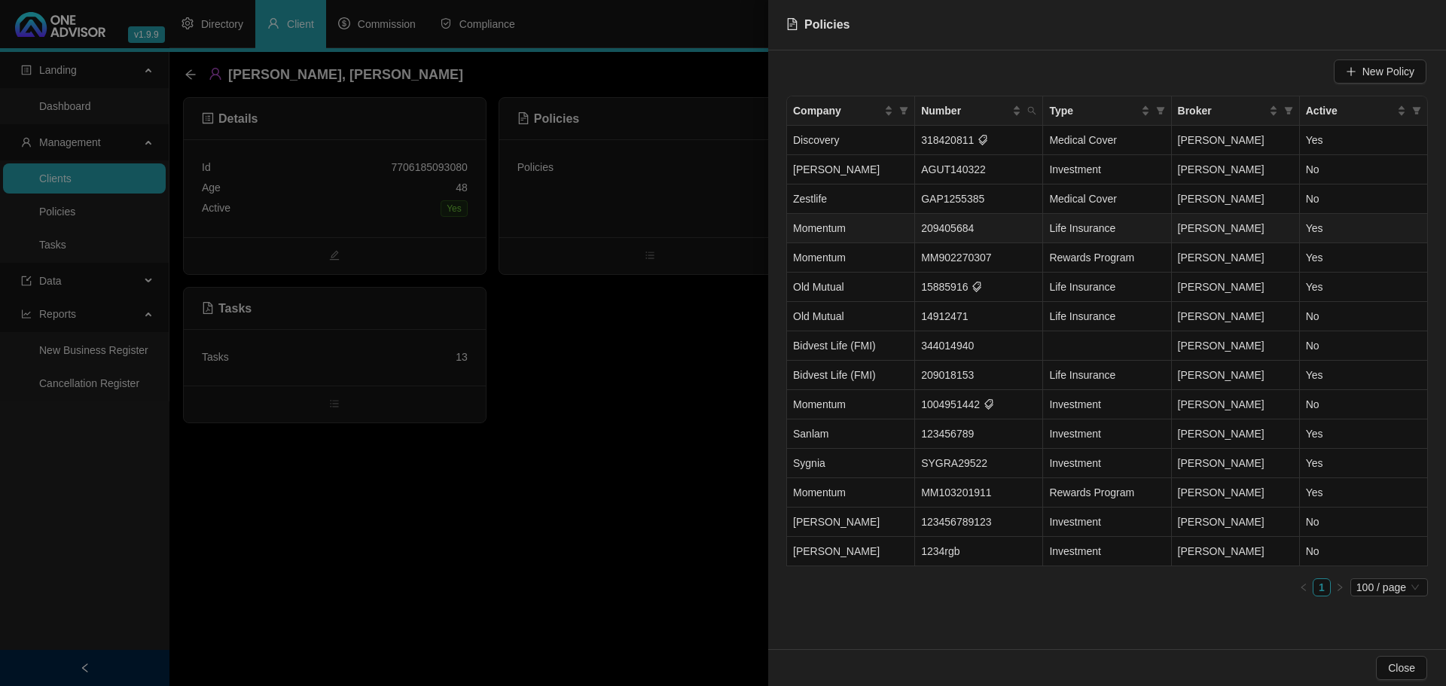
click at [861, 228] on td "Momentum" at bounding box center [851, 228] width 128 height 29
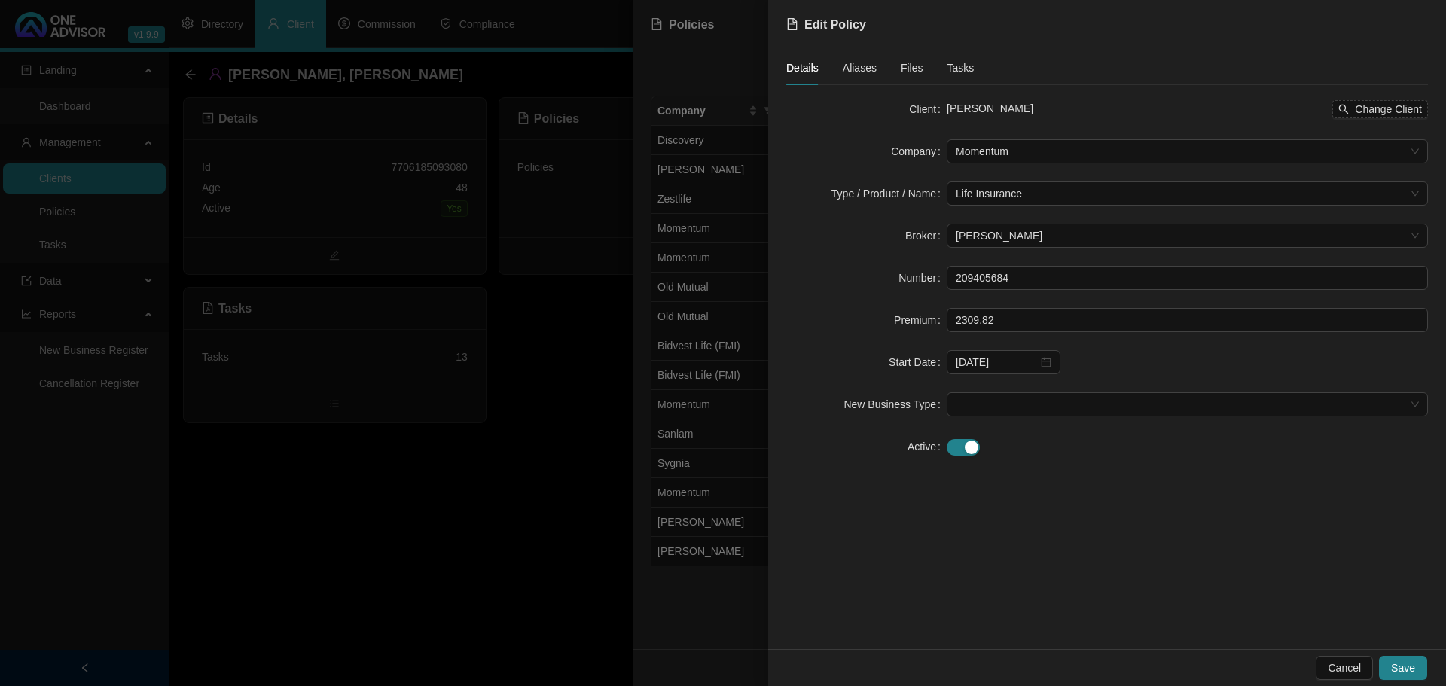
click at [906, 66] on span "Files" at bounding box center [912, 67] width 23 height 11
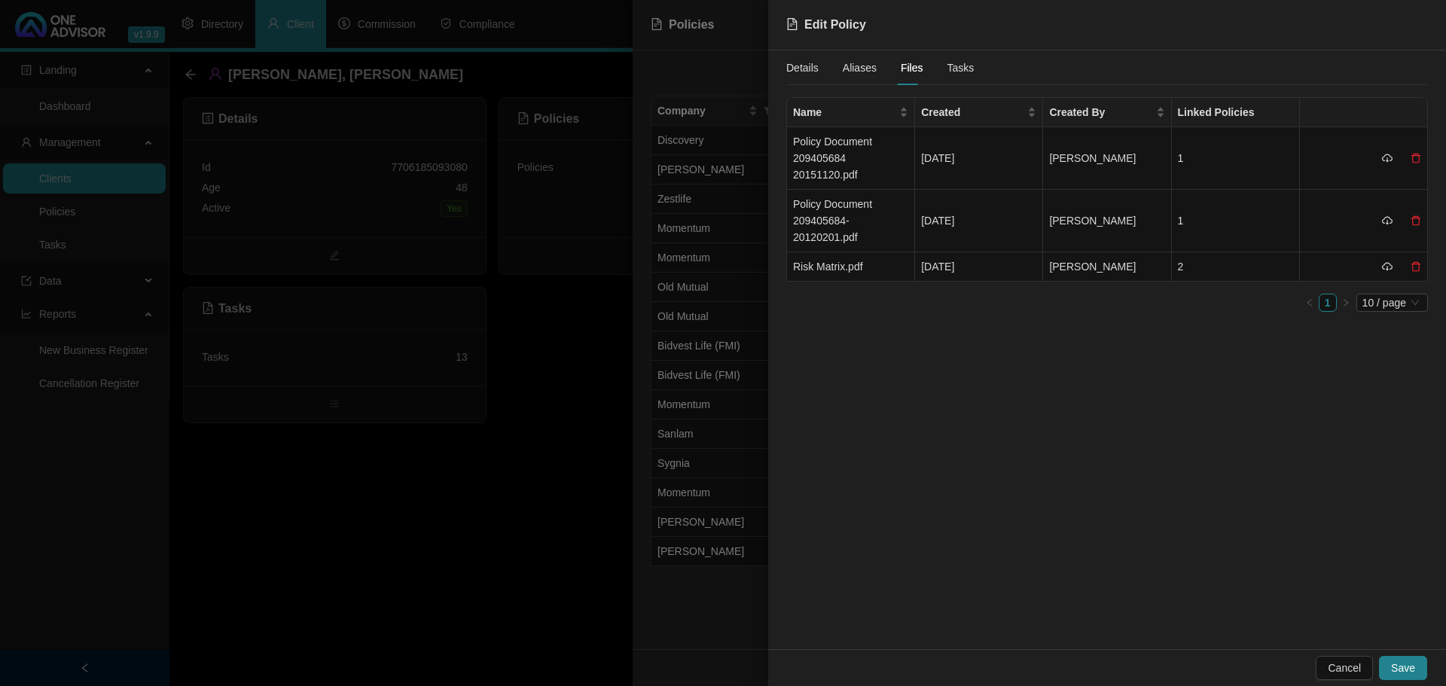
click at [498, 521] on div at bounding box center [723, 343] width 1446 height 686
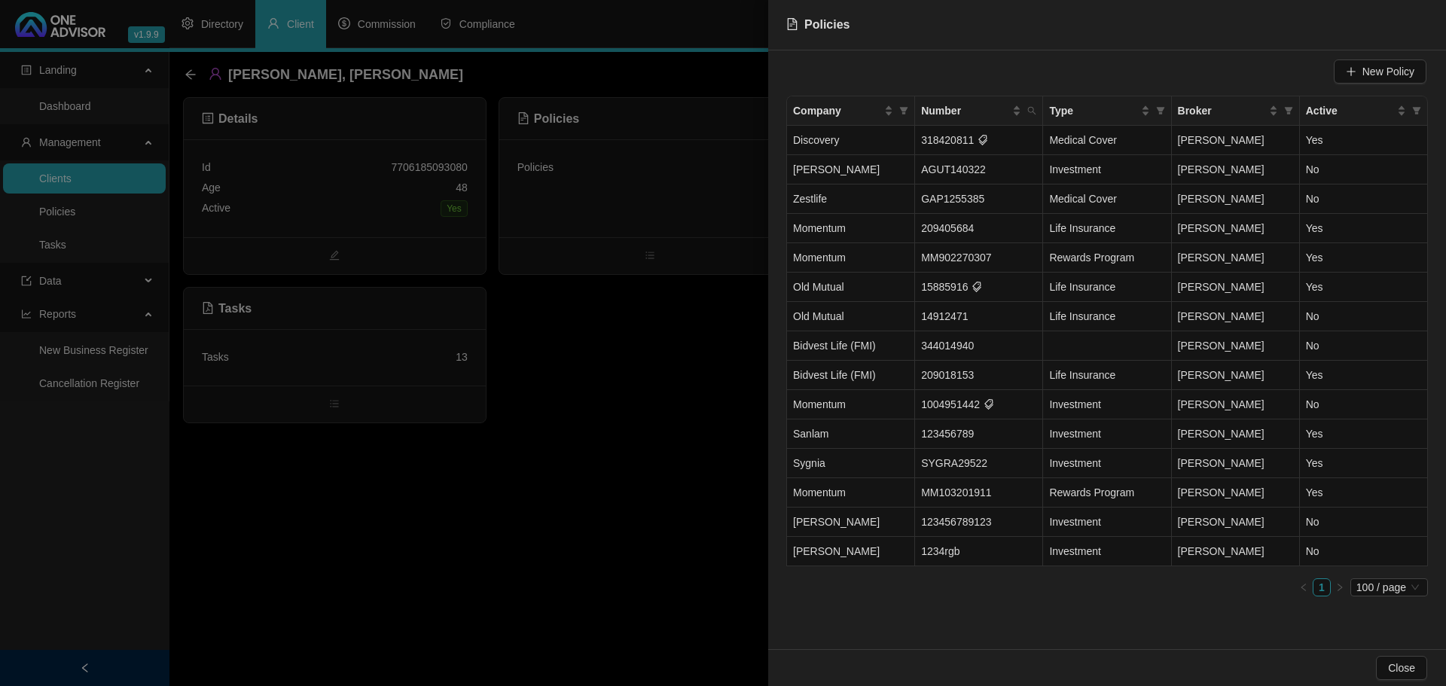
click at [498, 520] on div at bounding box center [723, 343] width 1446 height 686
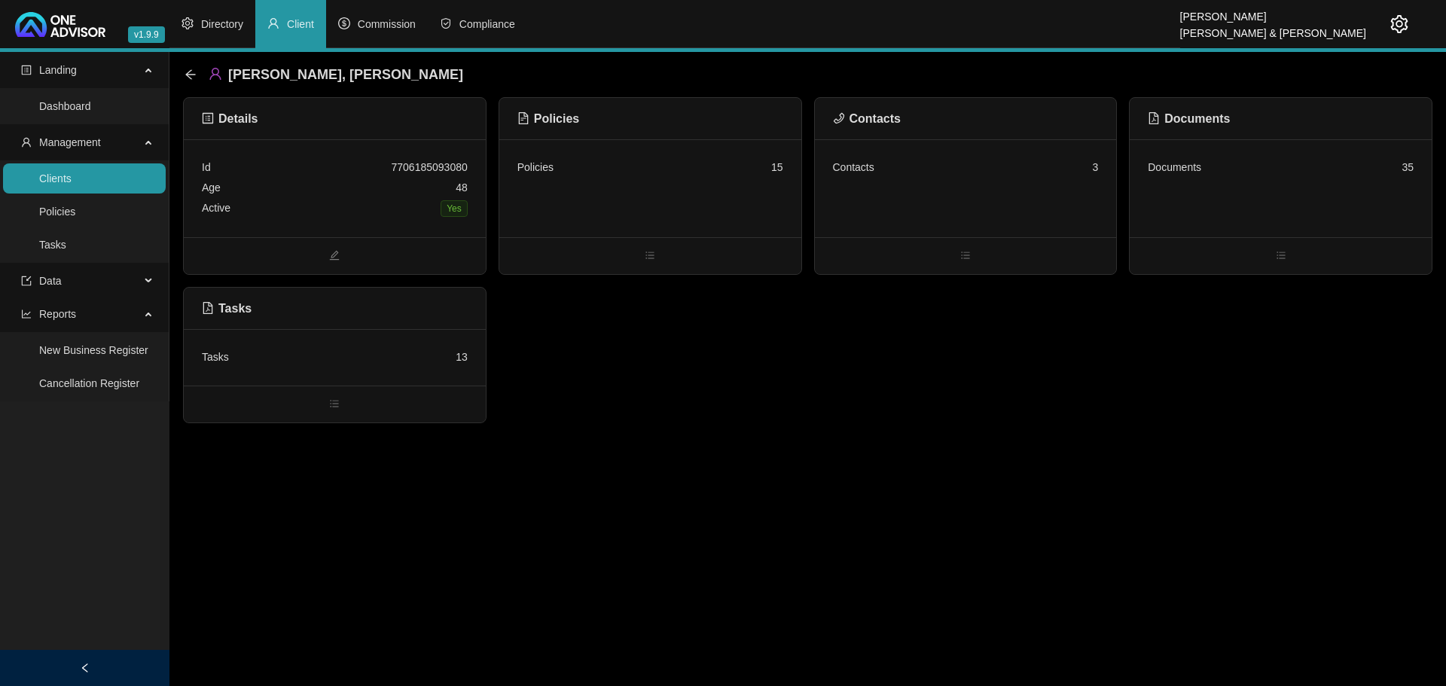
click at [349, 359] on div "Tasks 13" at bounding box center [335, 357] width 266 height 20
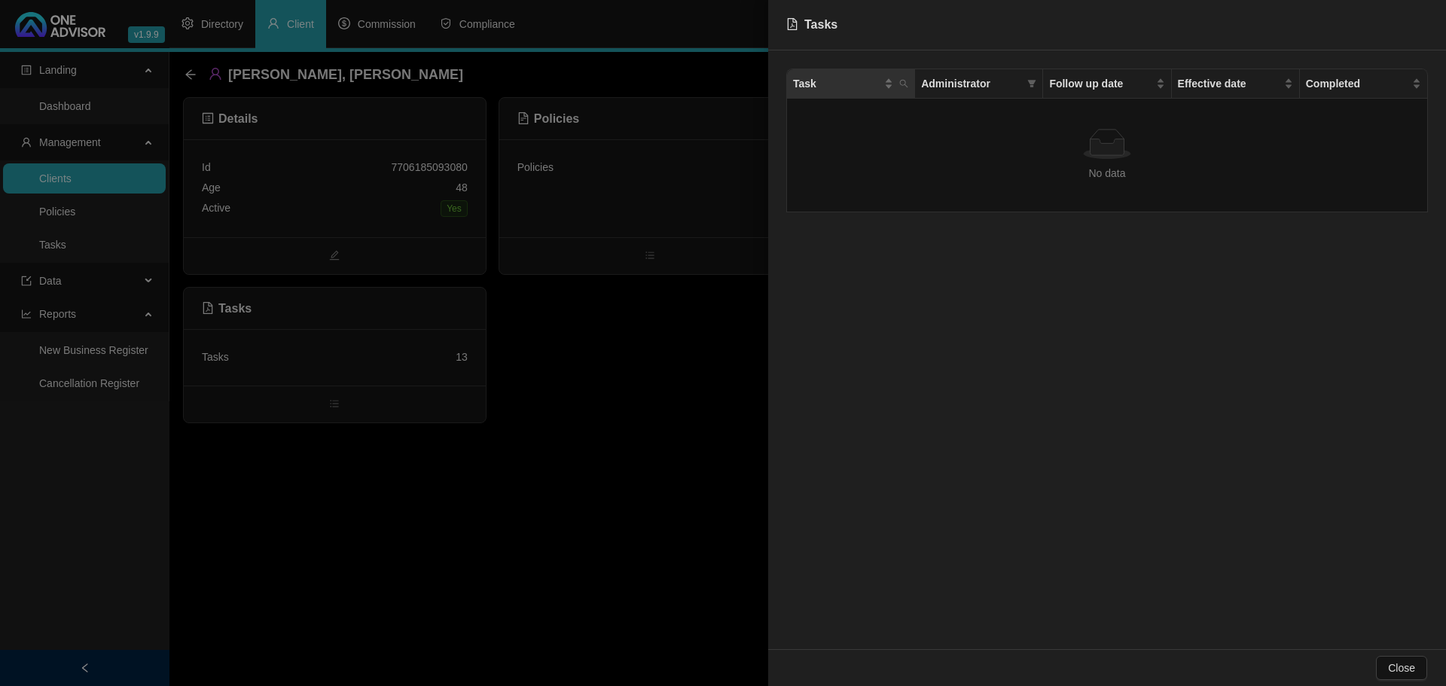
click at [843, 73] on th "Task" at bounding box center [851, 83] width 128 height 29
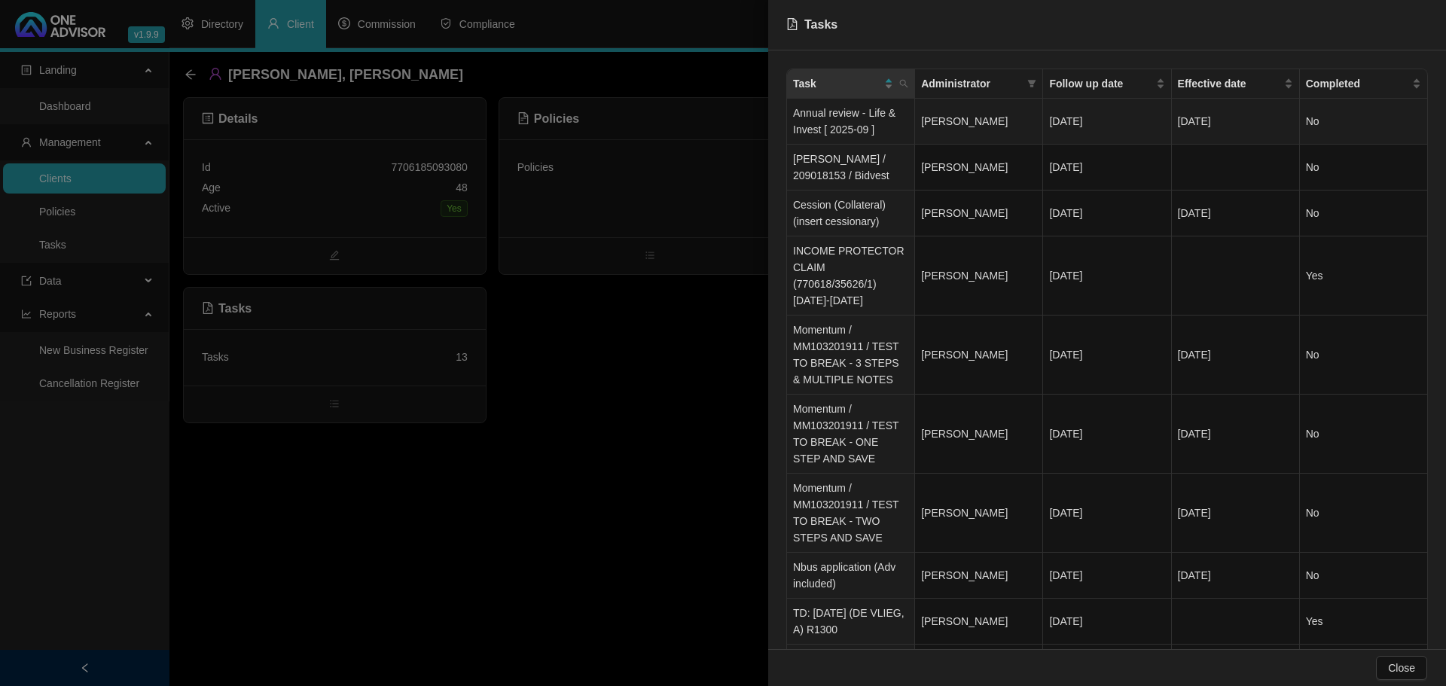
click at [858, 113] on td "Annual review - Life & Invest [ 2025-09 ]" at bounding box center [851, 122] width 128 height 46
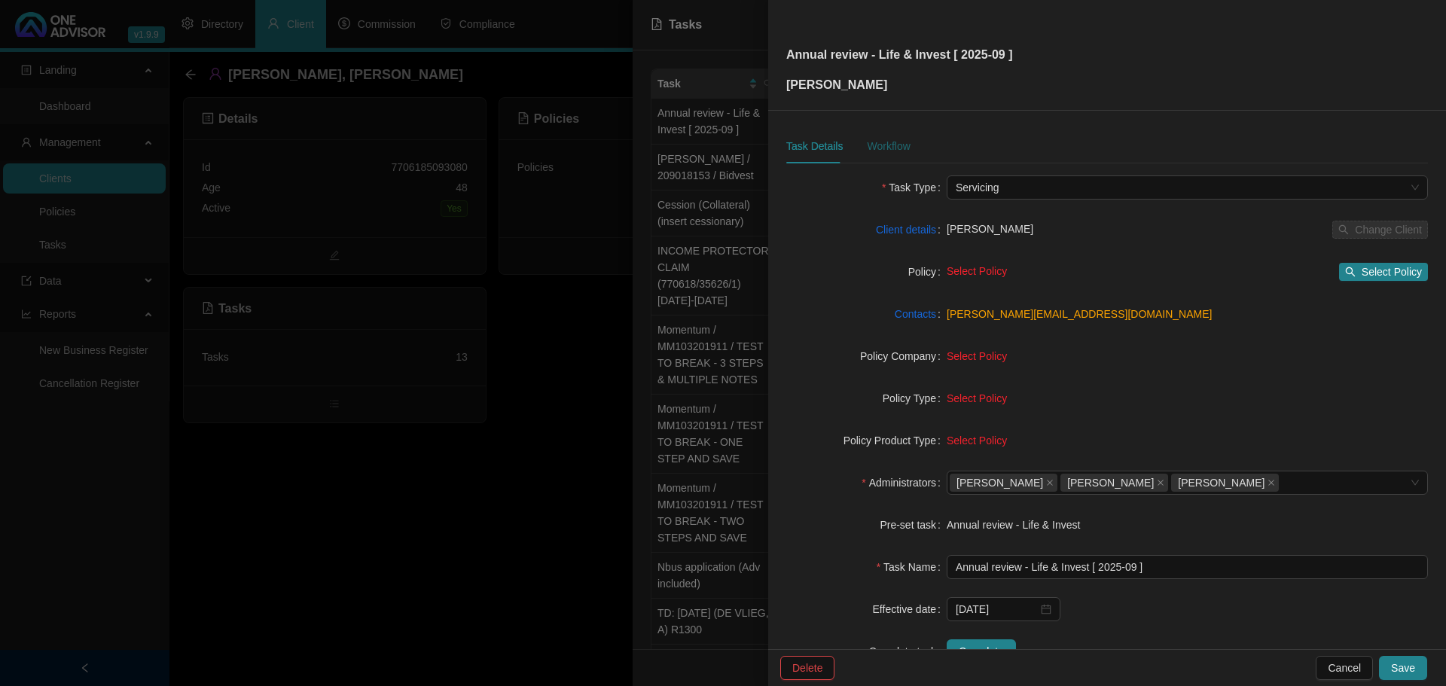
click at [883, 145] on div "Workflow" at bounding box center [888, 146] width 43 height 17
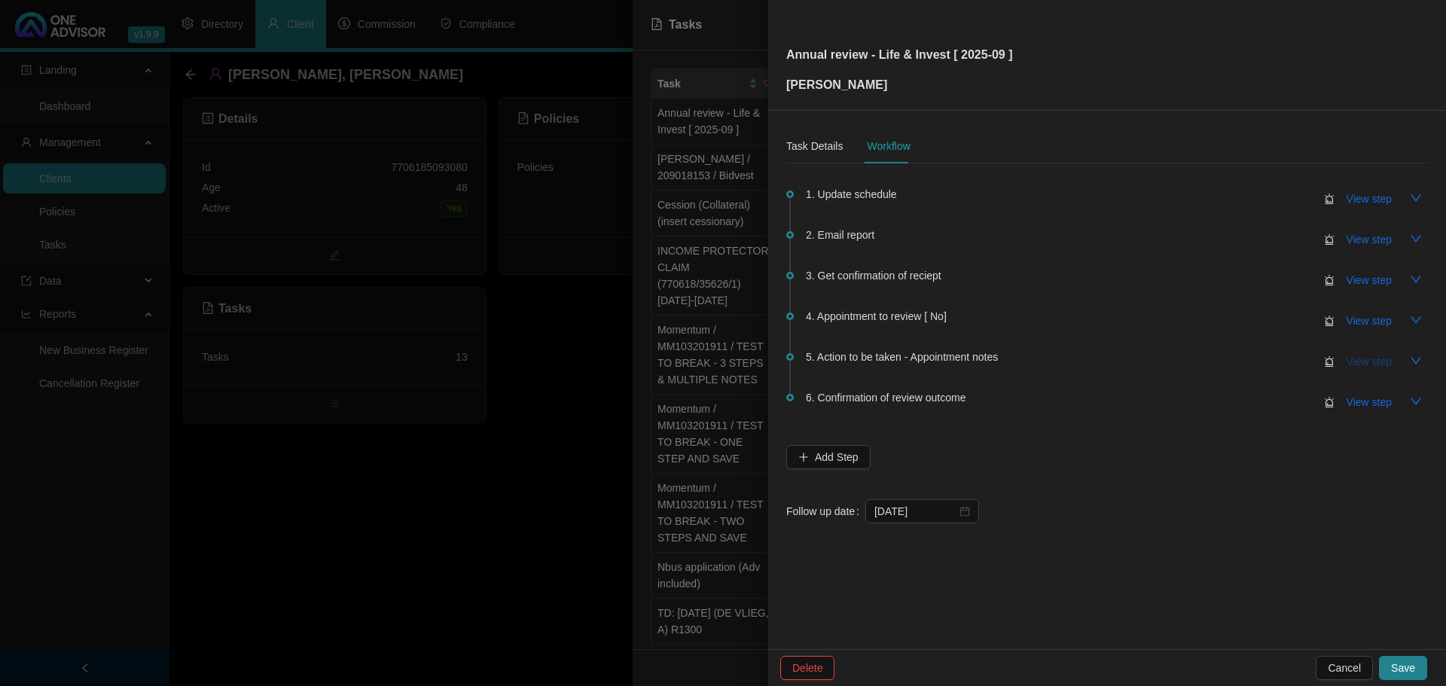
click at [1371, 359] on span "View step" at bounding box center [1368, 361] width 45 height 17
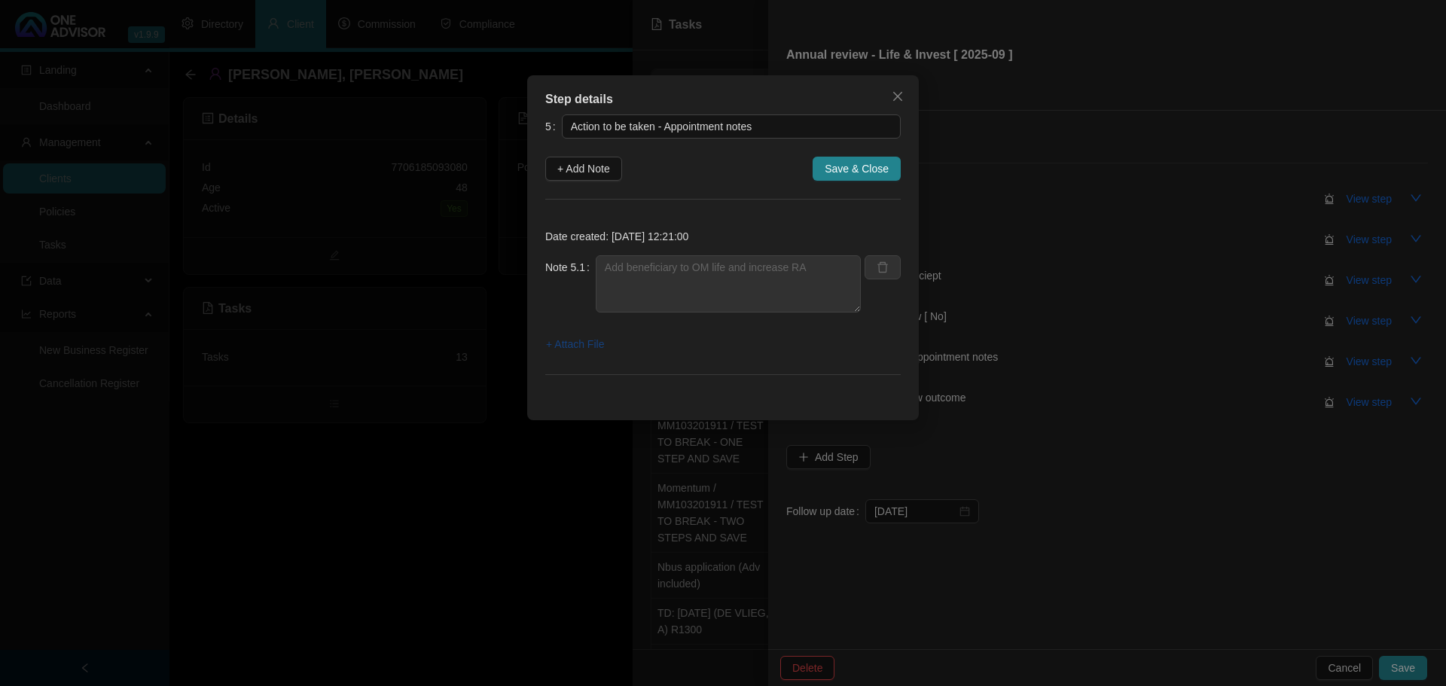
click at [587, 341] on span "+ Attach File" at bounding box center [575, 344] width 58 height 17
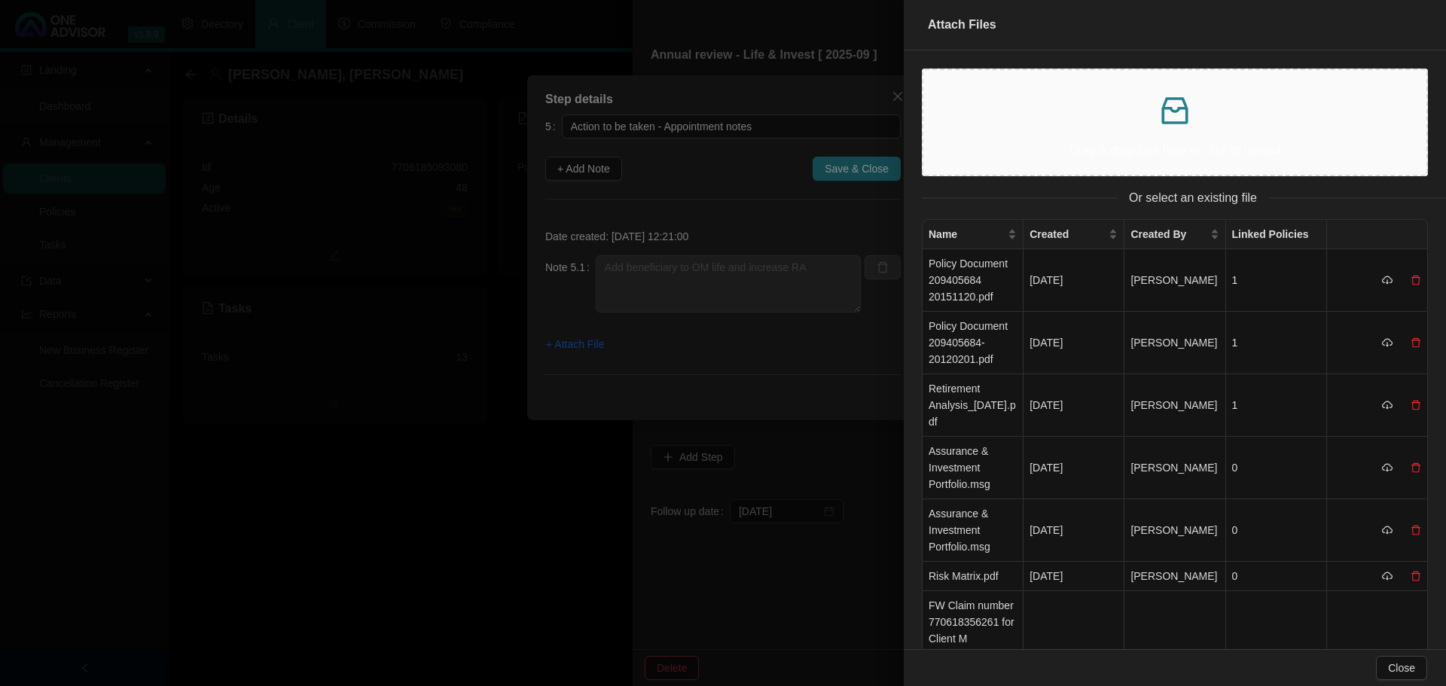
click at [414, 429] on div at bounding box center [723, 343] width 1446 height 686
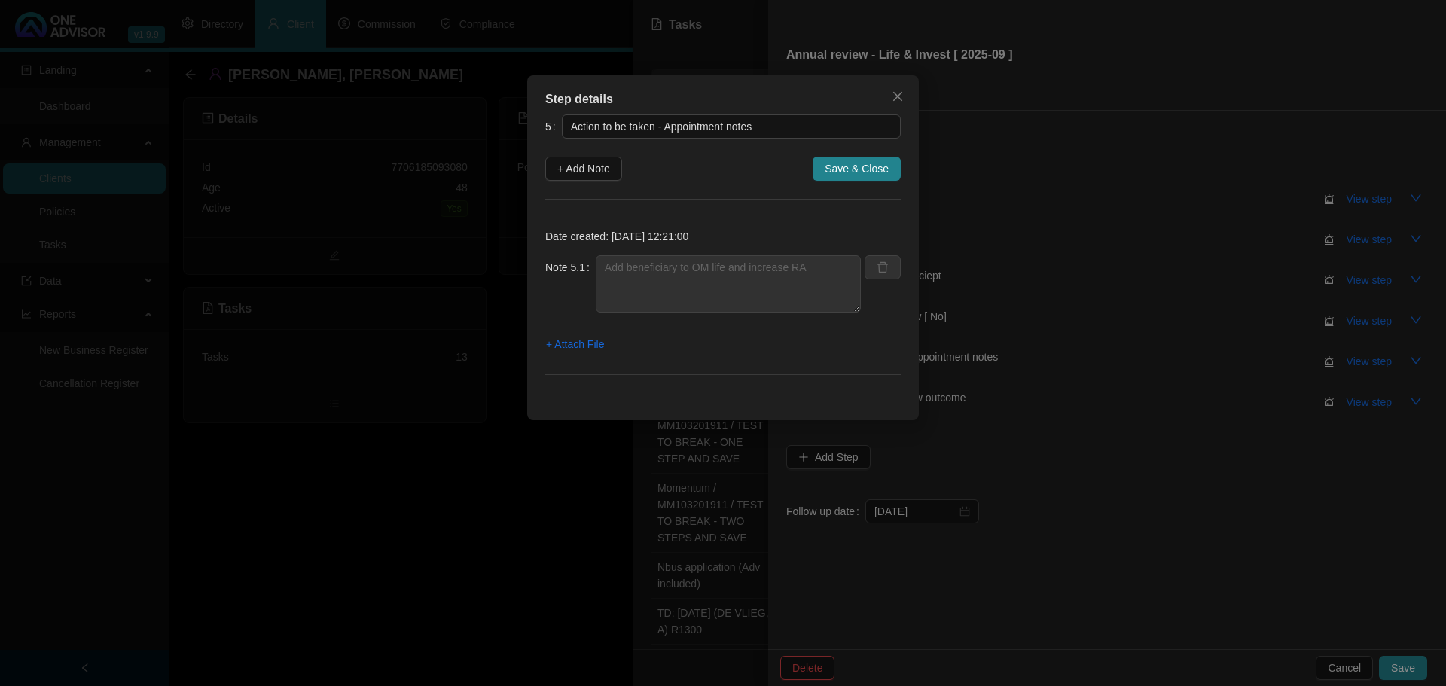
click at [413, 434] on div "Step details 5 Action to be taken - Appointment notes + Add Note Save & Close D…" at bounding box center [723, 343] width 1446 height 686
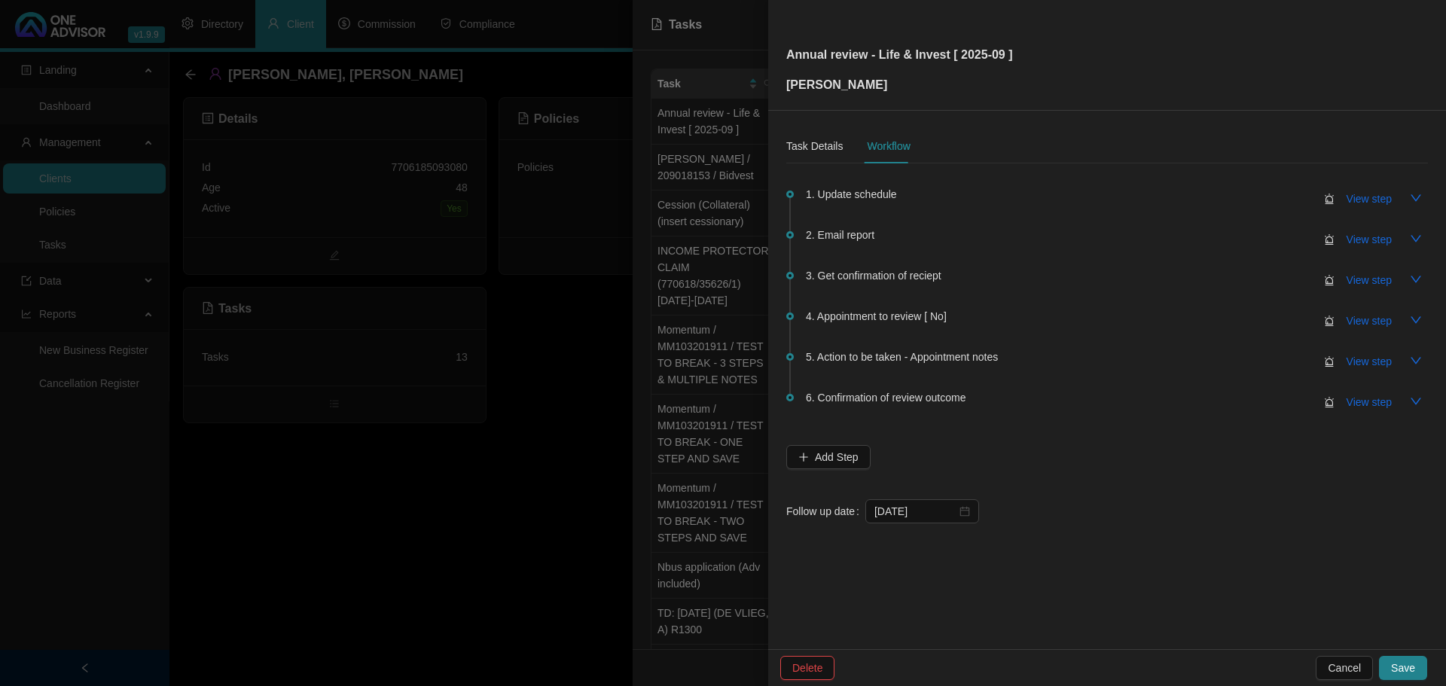
click at [374, 468] on div at bounding box center [723, 343] width 1446 height 686
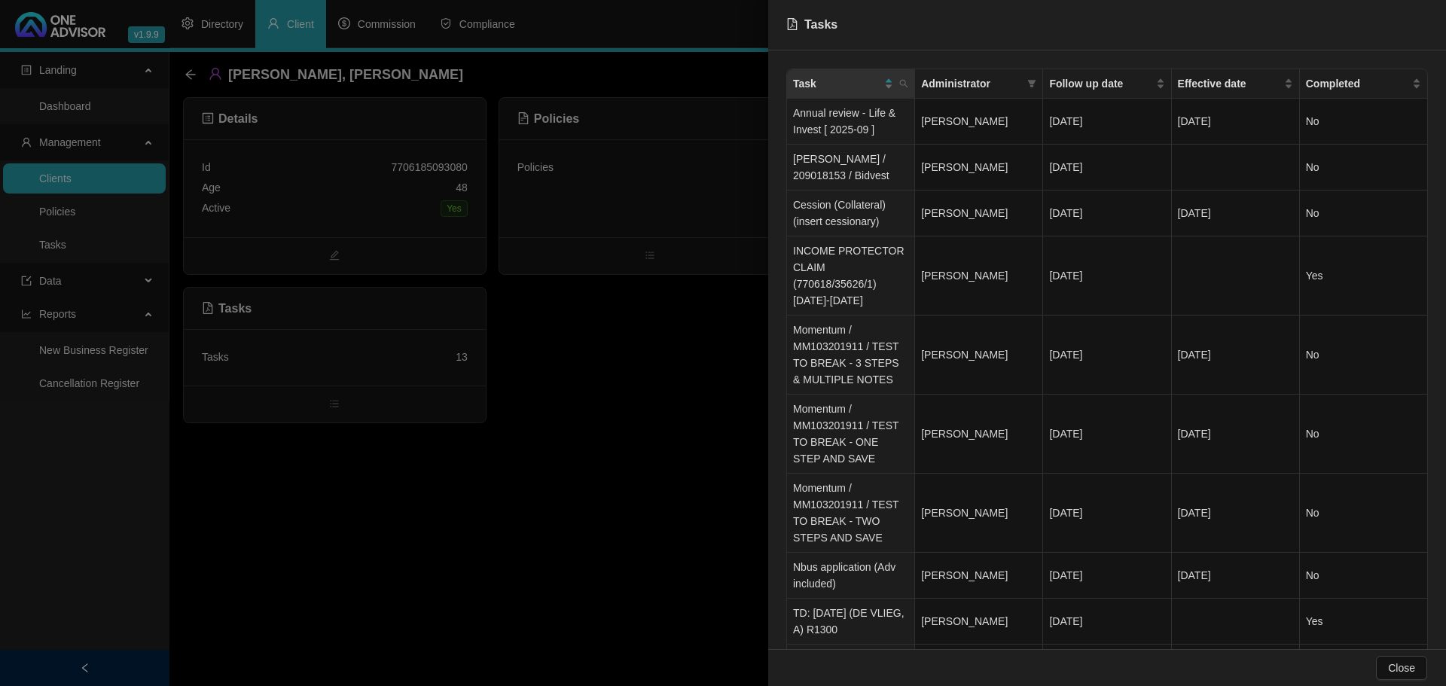
click at [291, 508] on div at bounding box center [723, 343] width 1446 height 686
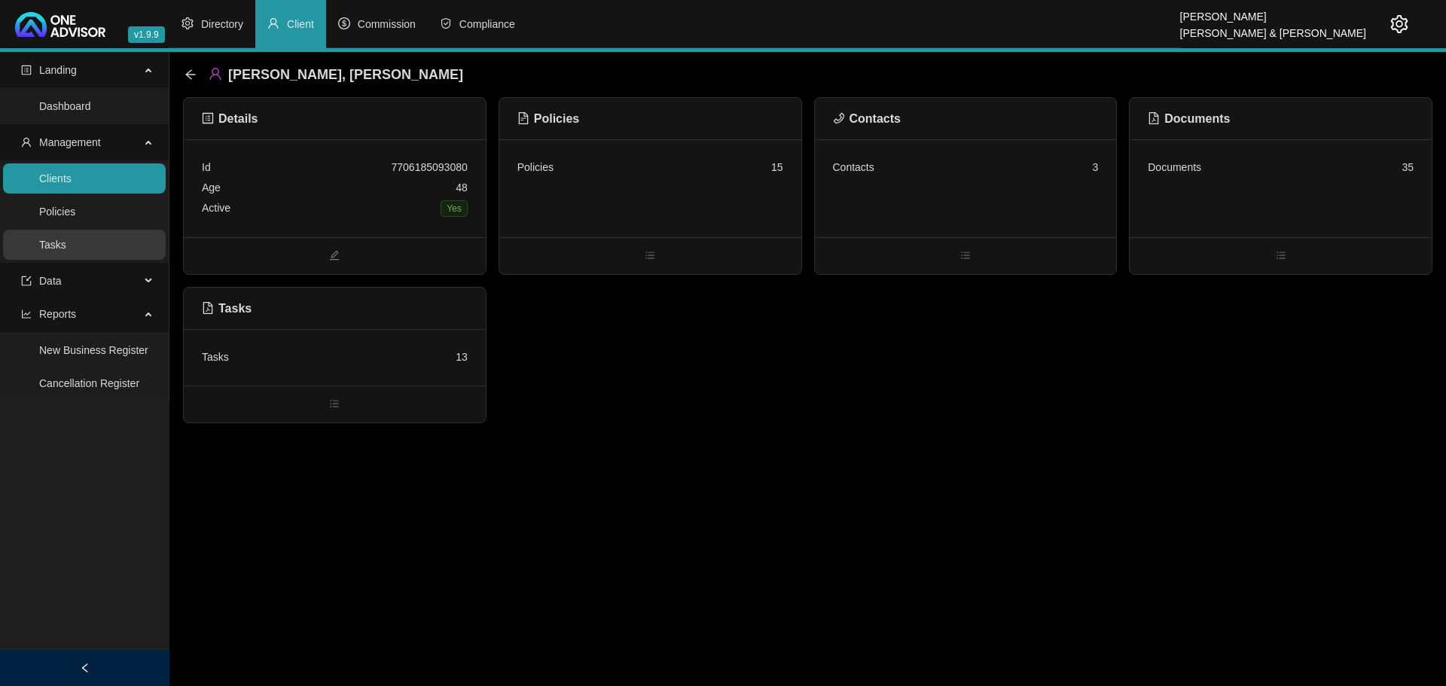
click at [59, 239] on link "Tasks" at bounding box center [52, 245] width 27 height 12
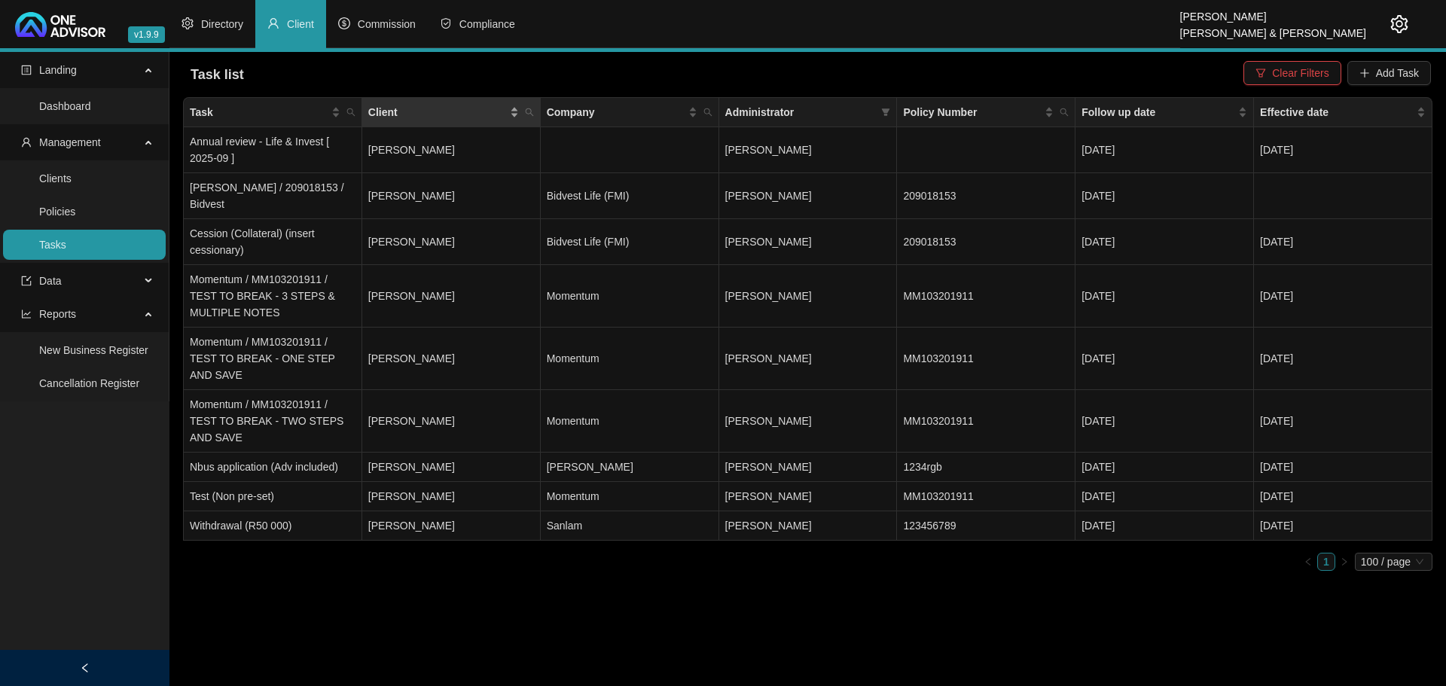
click at [502, 114] on span "Client" at bounding box center [437, 112] width 139 height 17
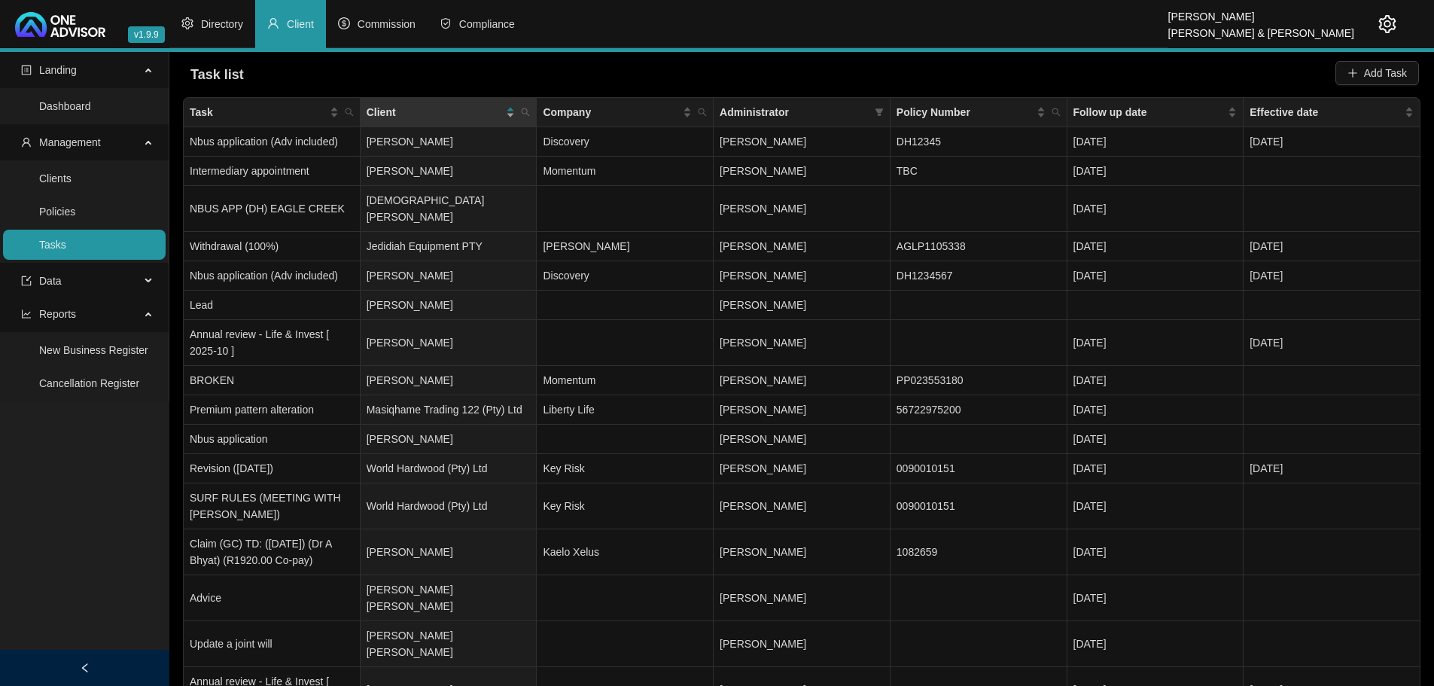
click at [506, 116] on div "Client" at bounding box center [441, 112] width 149 height 17
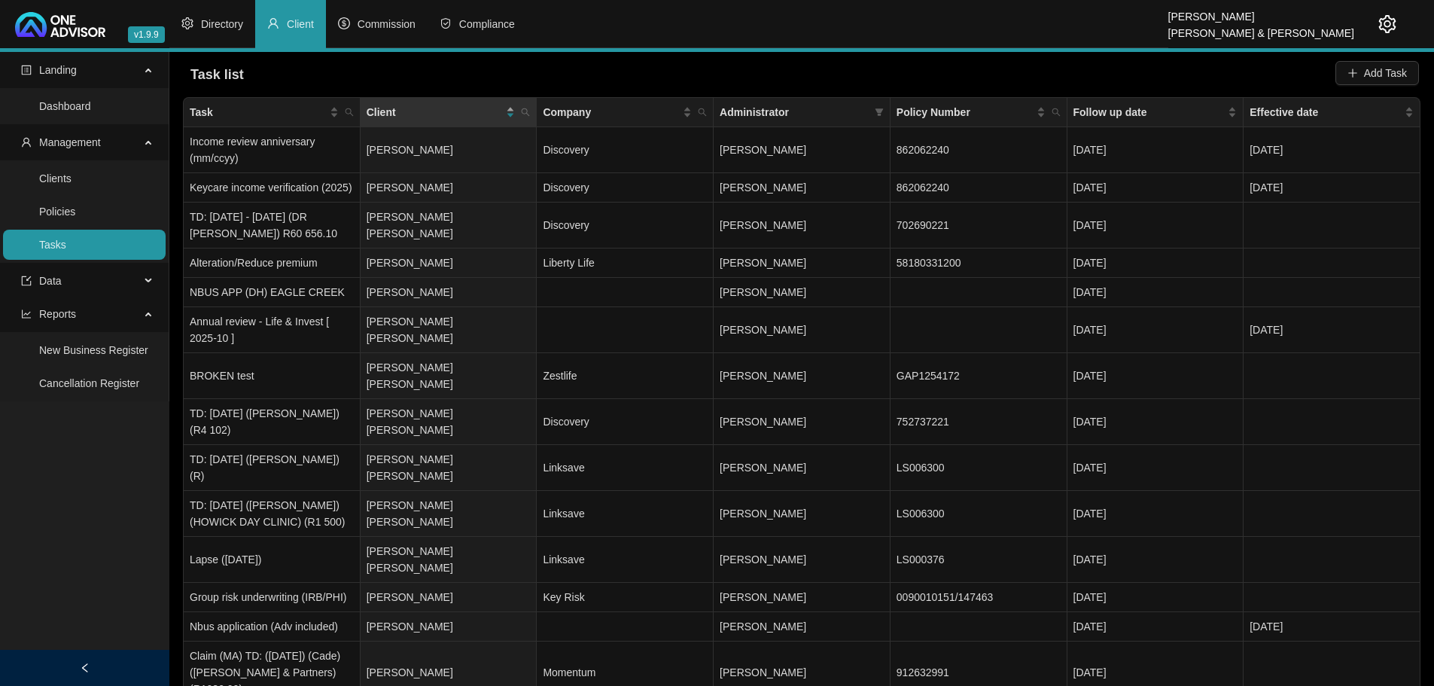
click at [509, 115] on div "Client" at bounding box center [441, 112] width 149 height 17
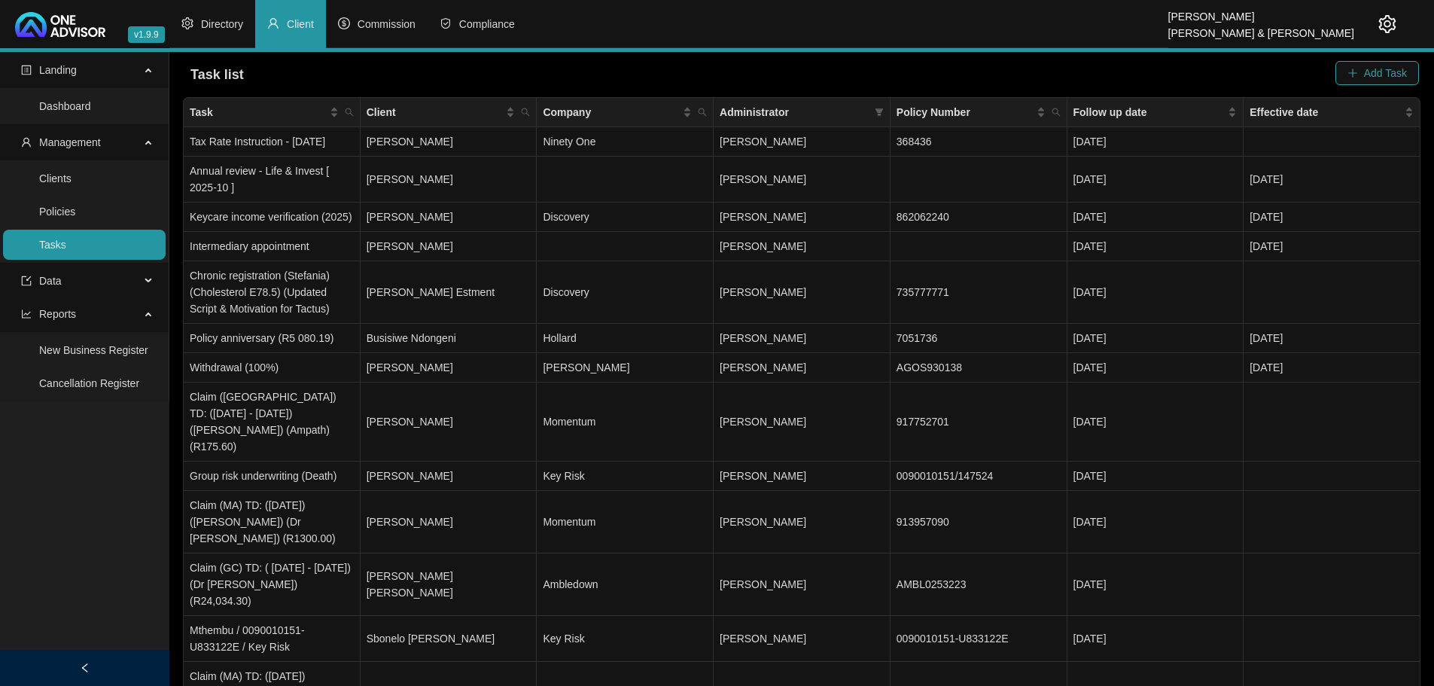
click at [1356, 72] on icon "plus" at bounding box center [1353, 73] width 11 height 11
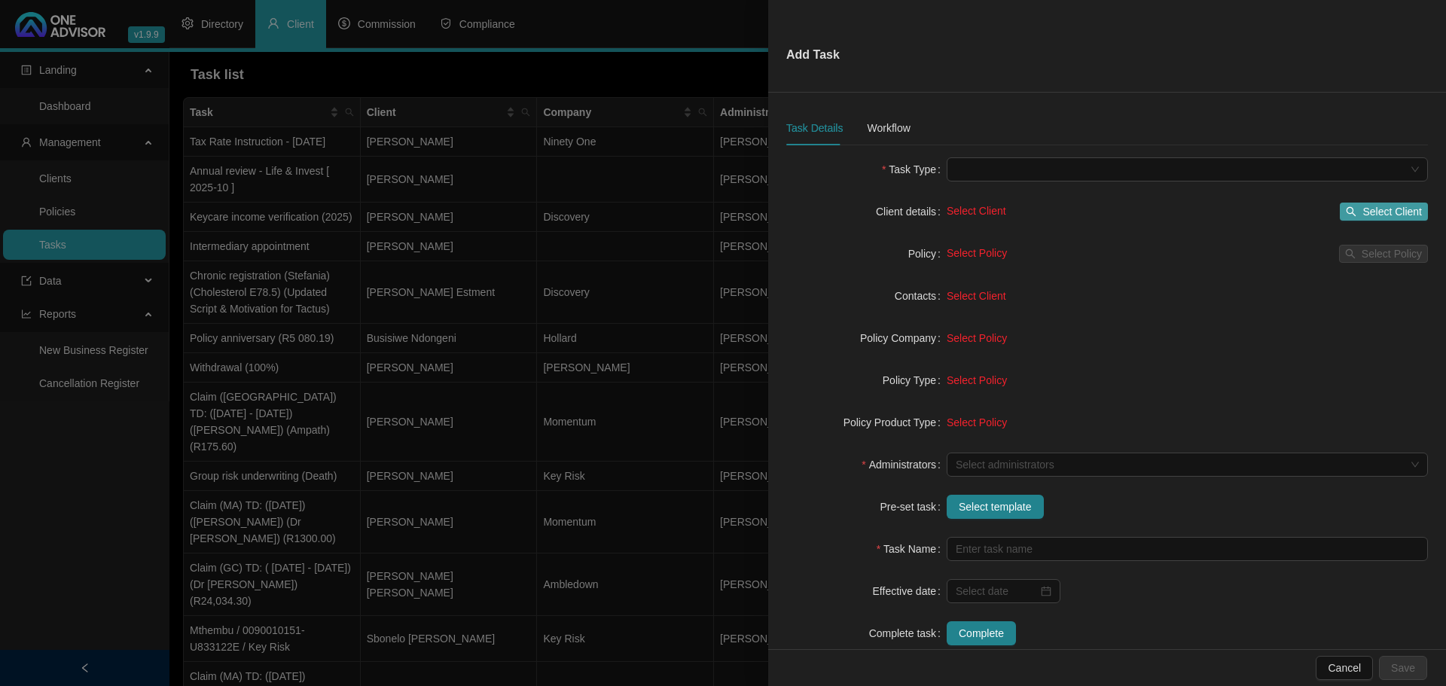
click at [1362, 214] on span "Select Client" at bounding box center [1391, 211] width 59 height 17
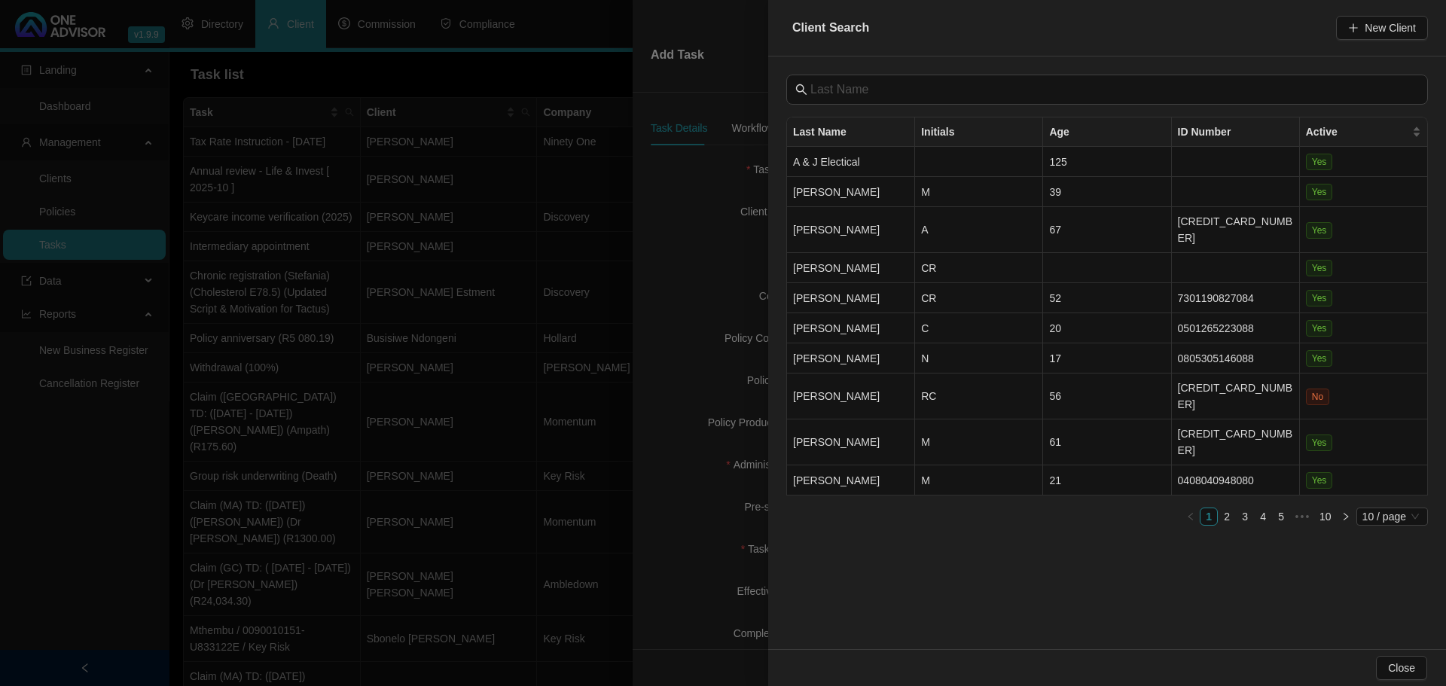
click at [739, 258] on div at bounding box center [723, 343] width 1446 height 686
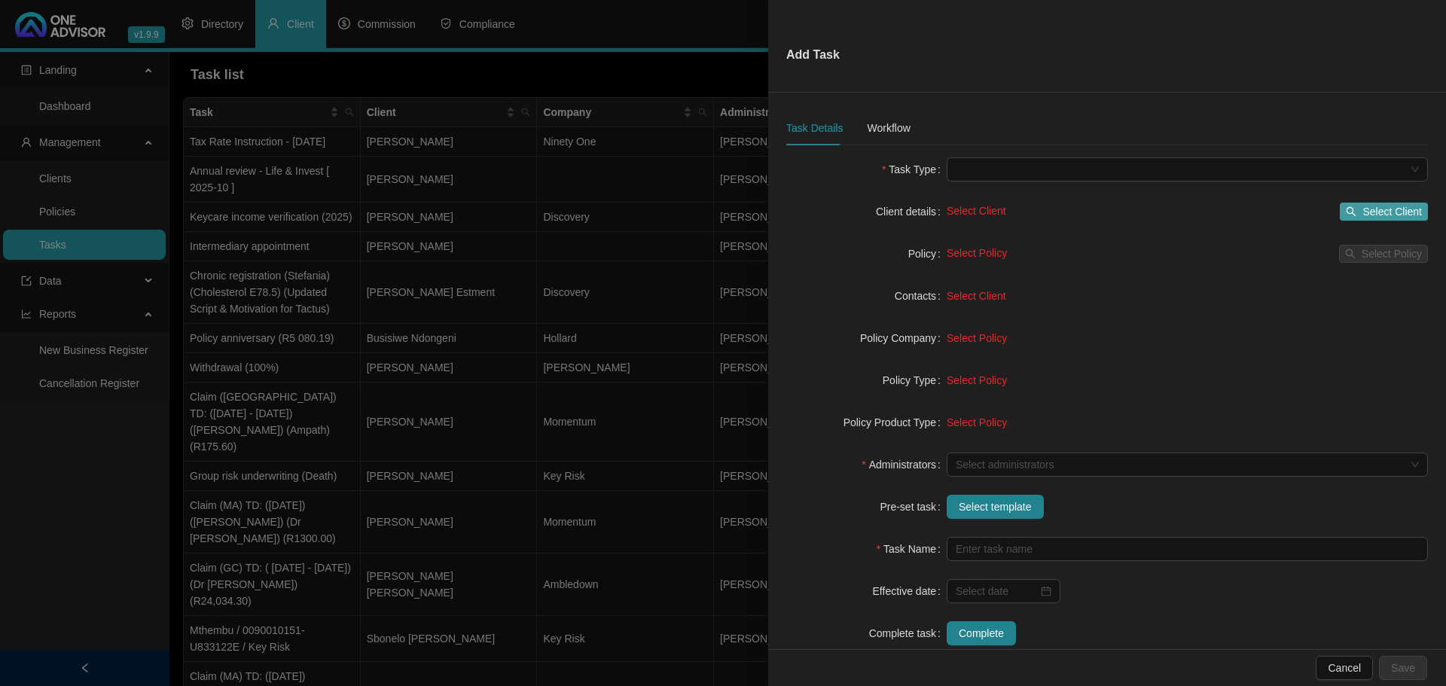
click at [1380, 210] on span "Select Client" at bounding box center [1391, 211] width 59 height 17
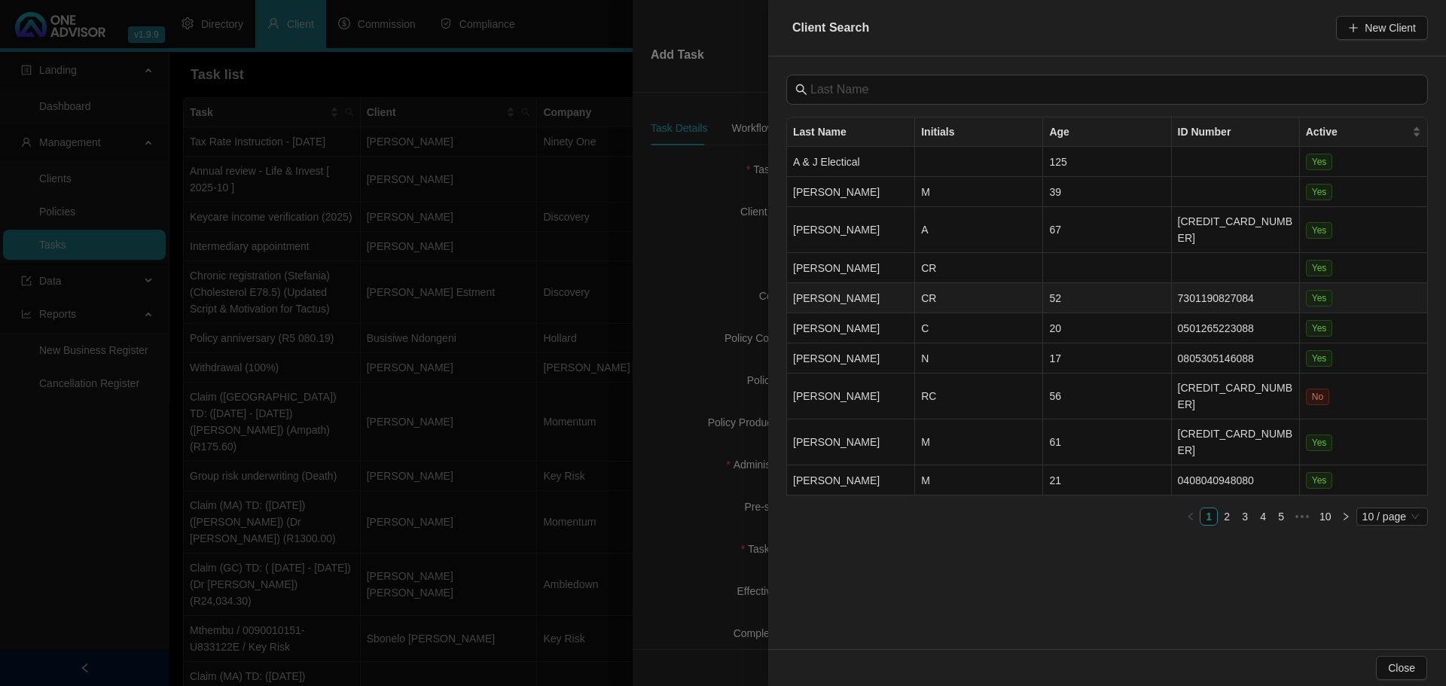
click at [892, 283] on td "[PERSON_NAME]" at bounding box center [851, 298] width 128 height 30
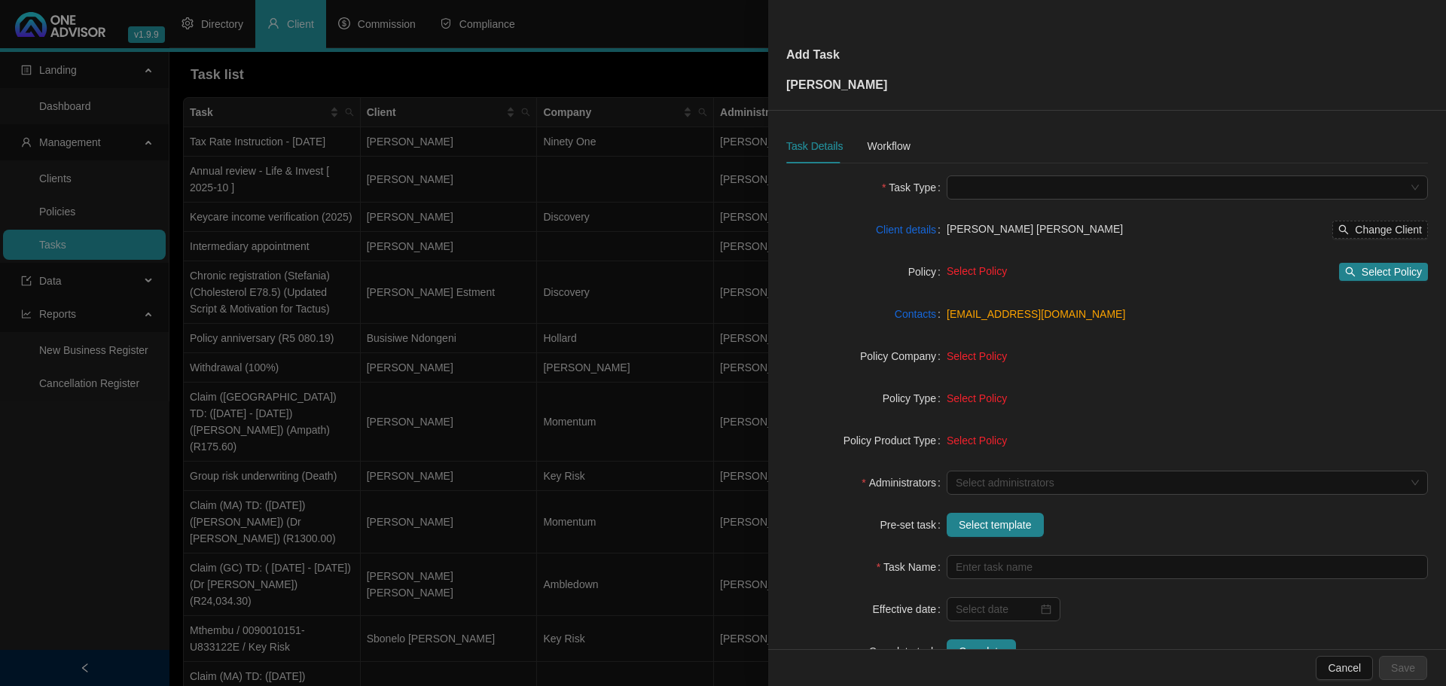
click at [713, 71] on div at bounding box center [723, 343] width 1446 height 686
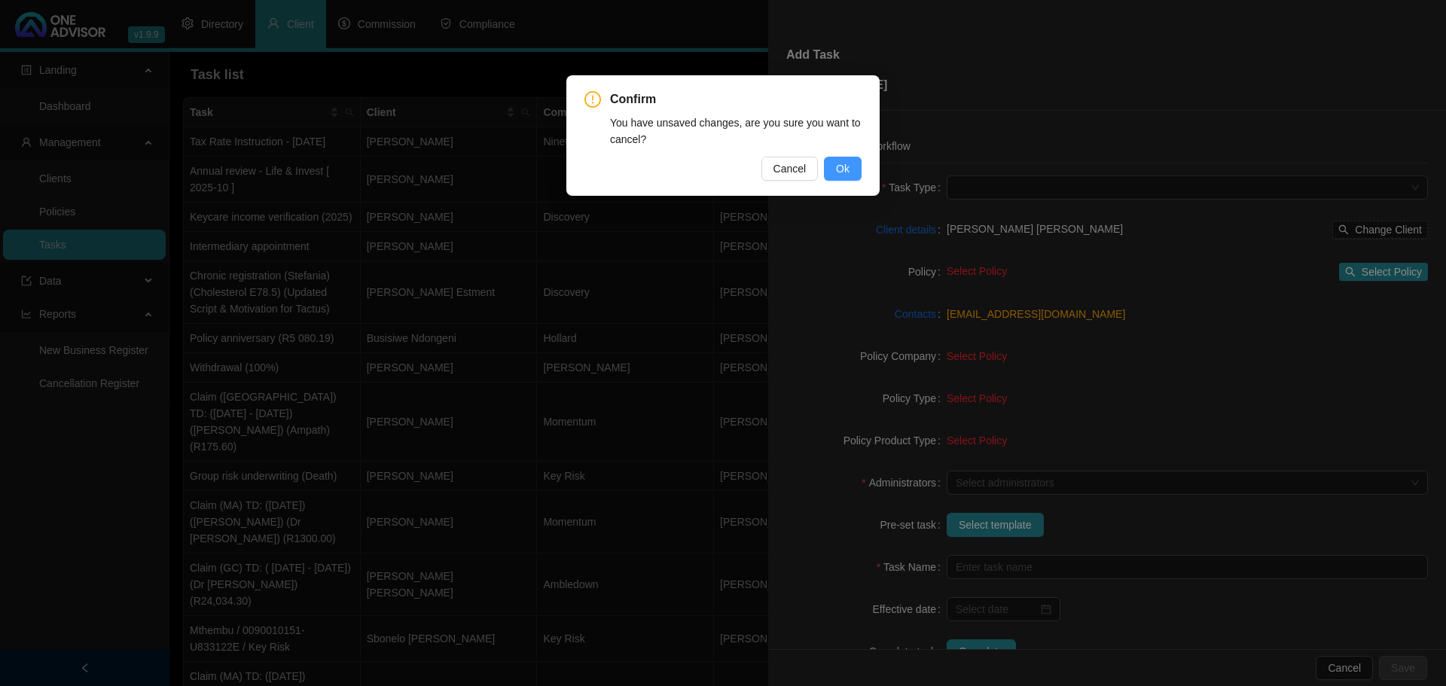
click at [847, 166] on span "Ok" at bounding box center [843, 168] width 14 height 17
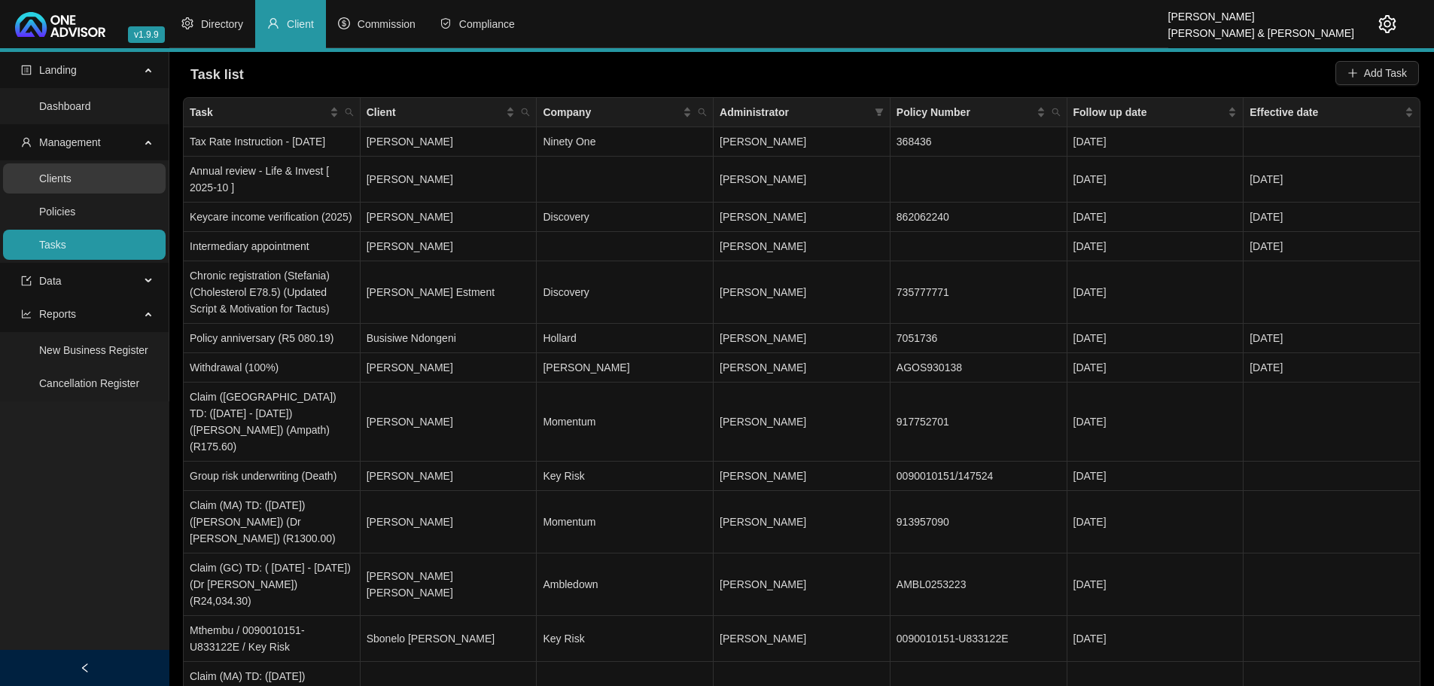
click at [67, 172] on link "Clients" at bounding box center [55, 178] width 32 height 12
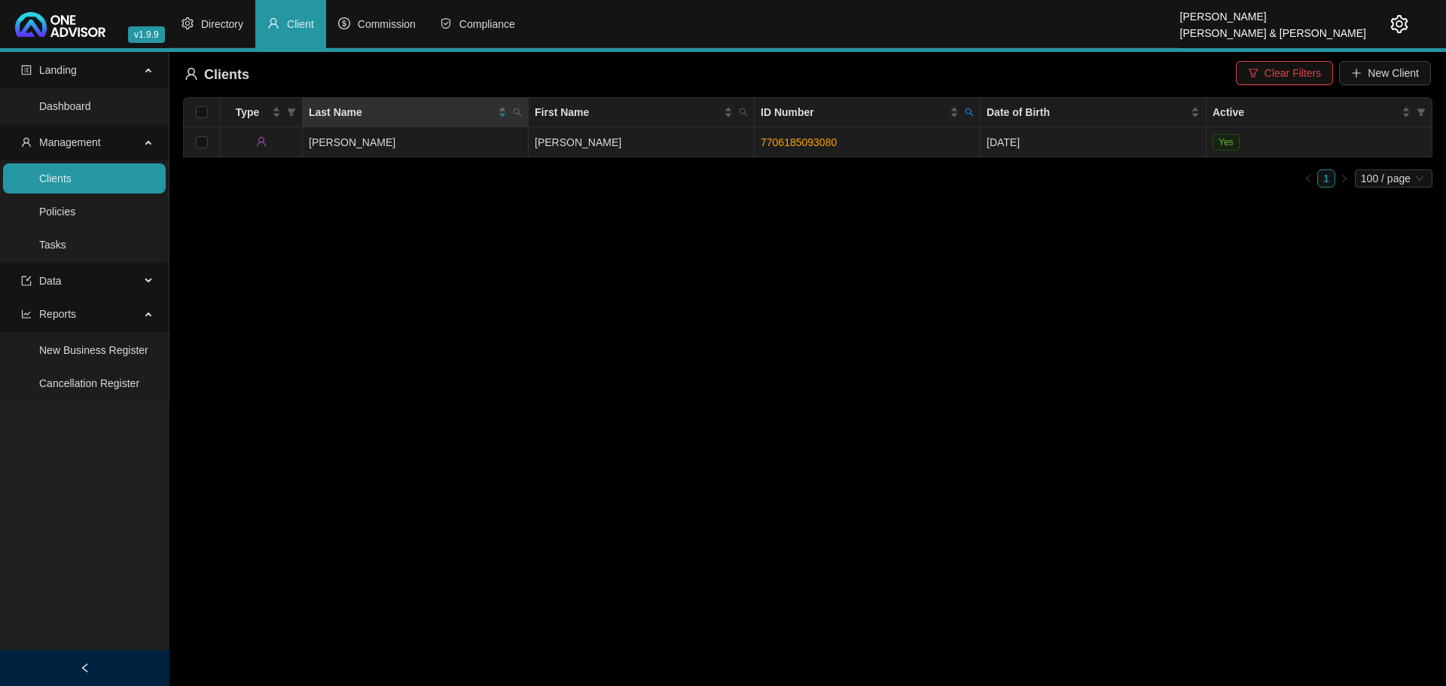
click at [381, 145] on td "[PERSON_NAME]" at bounding box center [416, 142] width 226 height 30
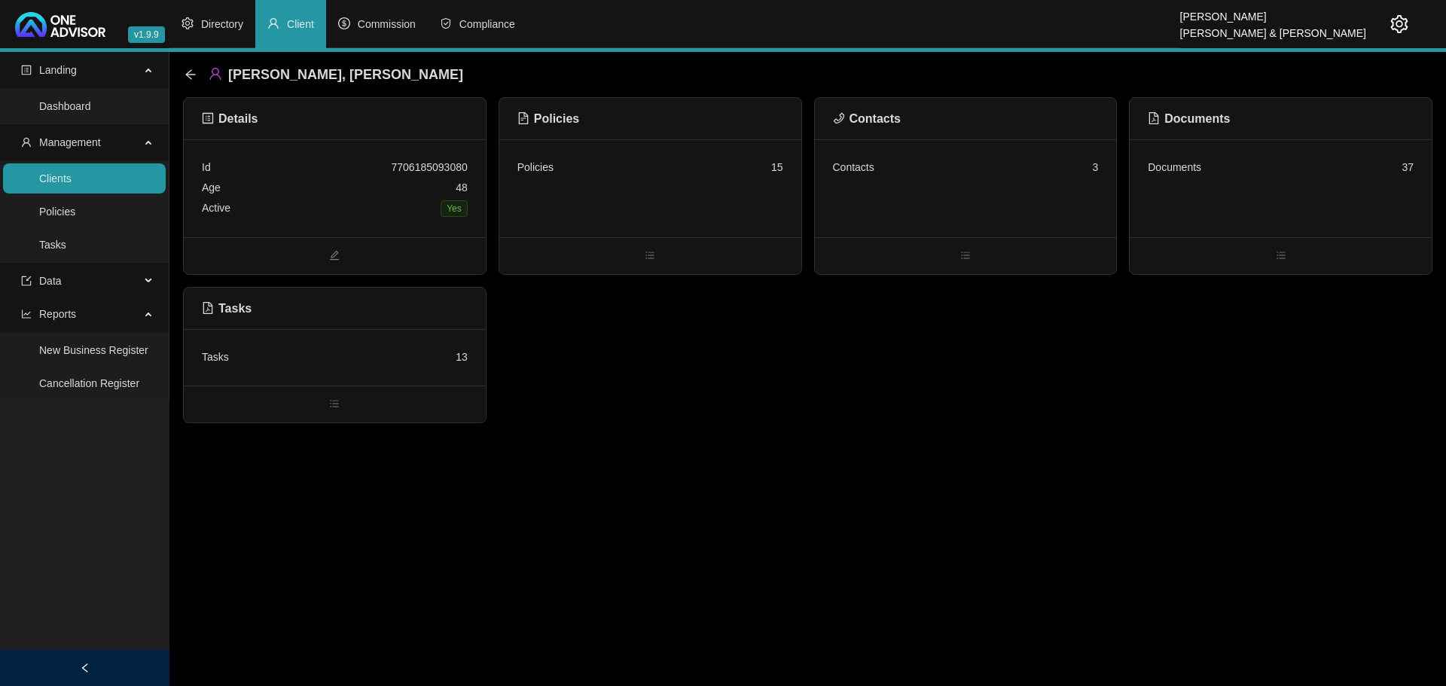
click at [300, 350] on div "Tasks 13" at bounding box center [335, 357] width 266 height 20
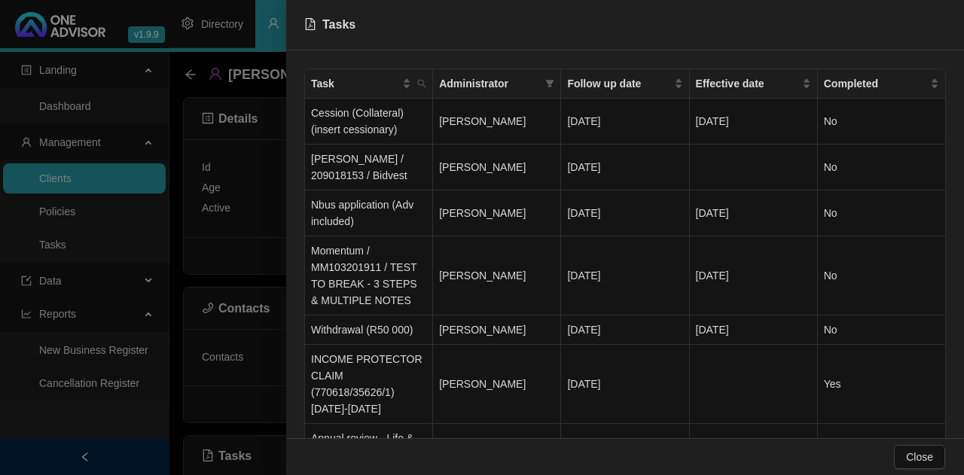
click at [138, 85] on div at bounding box center [482, 237] width 964 height 475
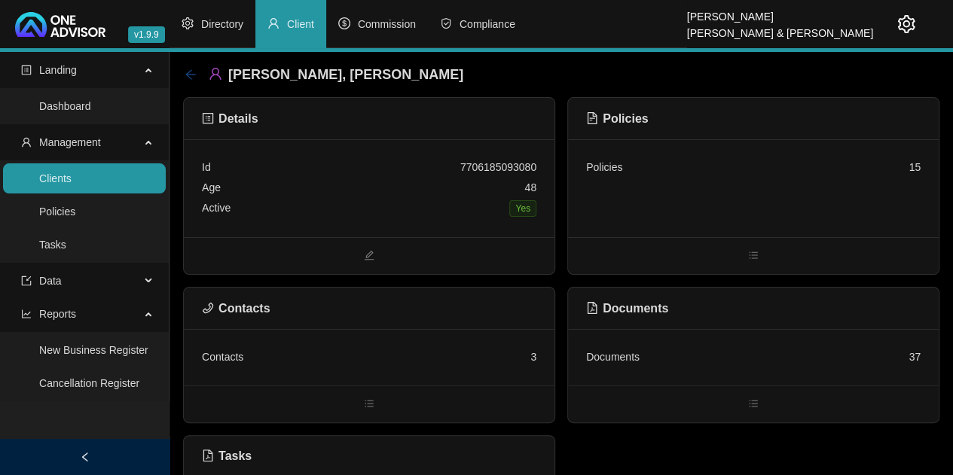
click at [187, 72] on icon "arrow-left" at bounding box center [190, 75] width 12 height 12
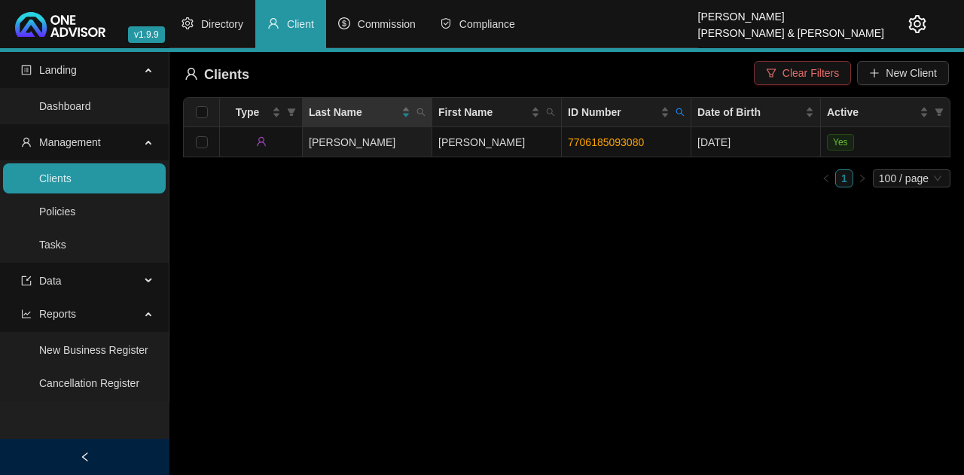
click at [797, 76] on span "Clear Filters" at bounding box center [810, 73] width 56 height 17
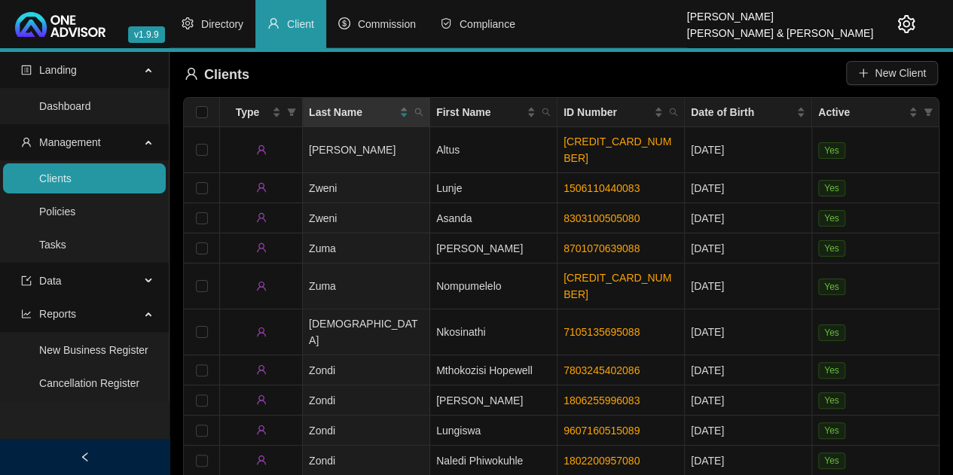
click at [83, 453] on icon "left" at bounding box center [85, 457] width 11 height 11
